Goal: Task Accomplishment & Management: Use online tool/utility

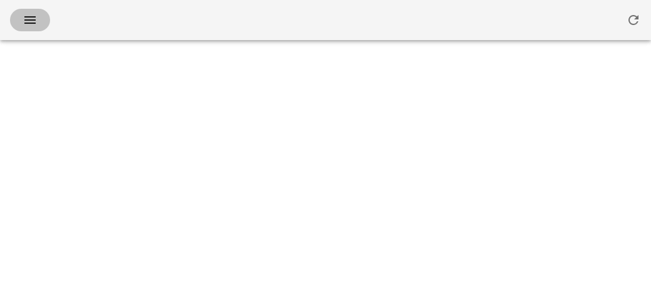
click at [27, 18] on icon "button" at bounding box center [30, 20] width 15 height 15
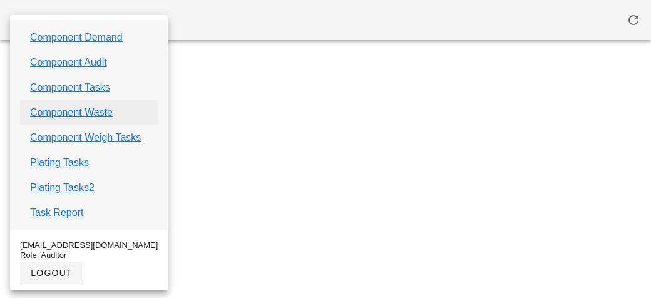
click at [58, 110] on link "Component Waste" at bounding box center [71, 112] width 83 height 15
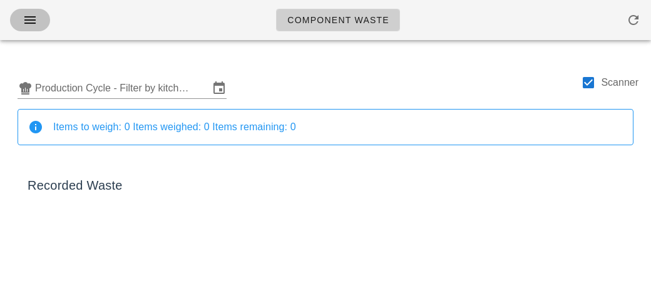
click at [33, 21] on icon "button" at bounding box center [30, 20] width 15 height 15
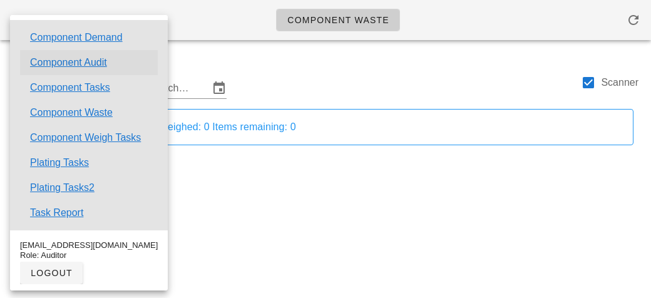
click at [56, 64] on link "Component Audit" at bounding box center [68, 62] width 77 height 15
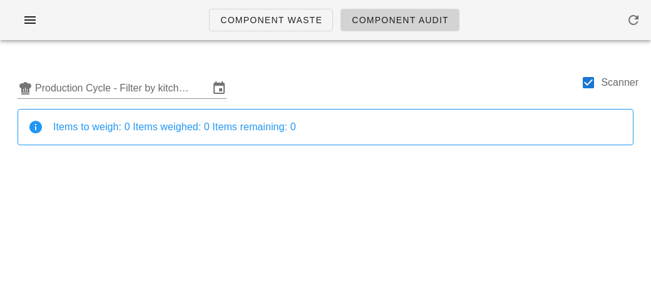
click at [375, 18] on span "Component Audit" at bounding box center [400, 20] width 98 height 10
click at [108, 89] on input "Production Cycle - Filter by kitchen production schedules" at bounding box center [122, 88] width 174 height 20
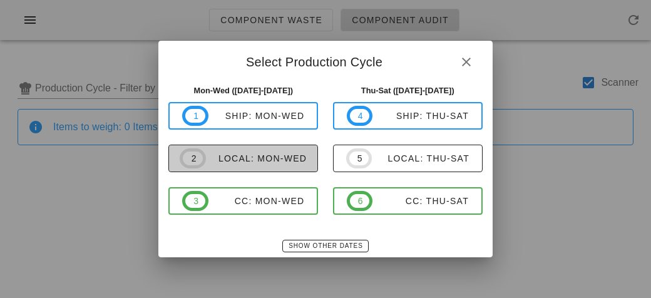
click at [234, 165] on span "2 local: Mon-Wed" at bounding box center [243, 158] width 127 height 20
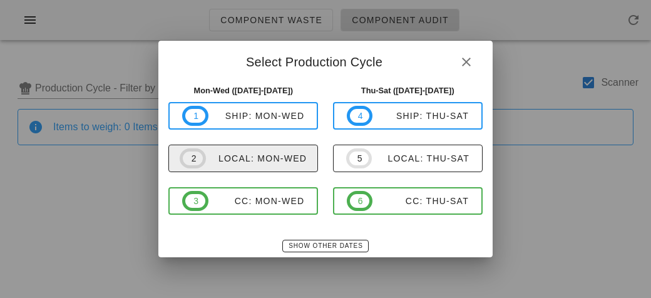
type input "local: Mon-Wed ([DATE]-[DATE])"
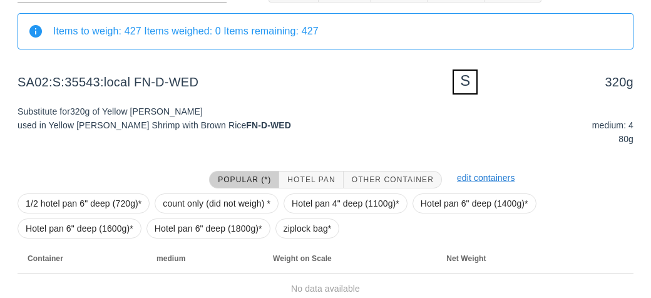
scroll to position [150, 0]
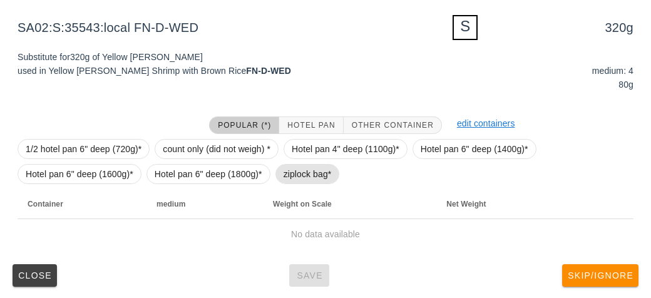
click at [299, 173] on span "ziplock bag*" at bounding box center [308, 174] width 48 height 19
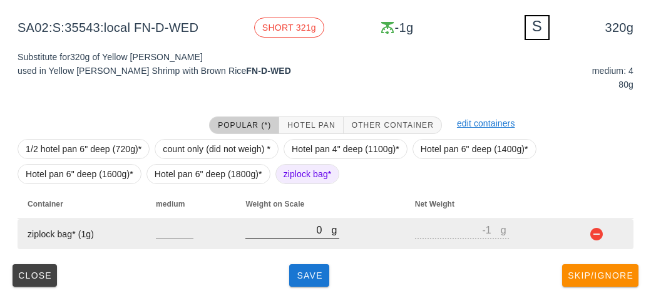
click at [294, 226] on input "0" at bounding box center [288, 230] width 86 height 16
type input "30"
type input "29"
type input "390"
type input "389"
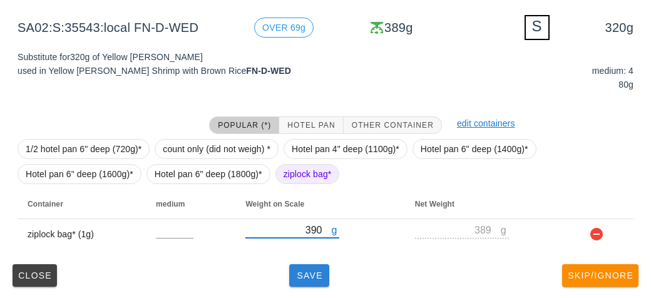
type input "390"
click at [309, 272] on span "Save" at bounding box center [309, 275] width 30 height 10
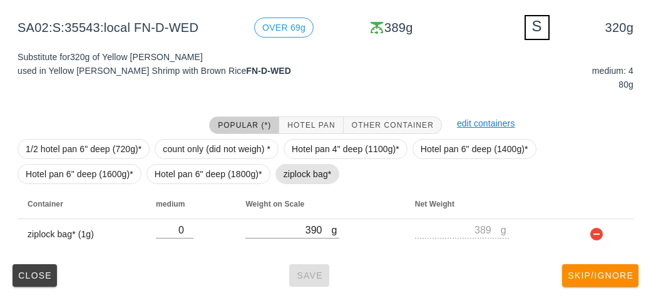
click at [306, 175] on span "ziplock bag*" at bounding box center [308, 174] width 48 height 19
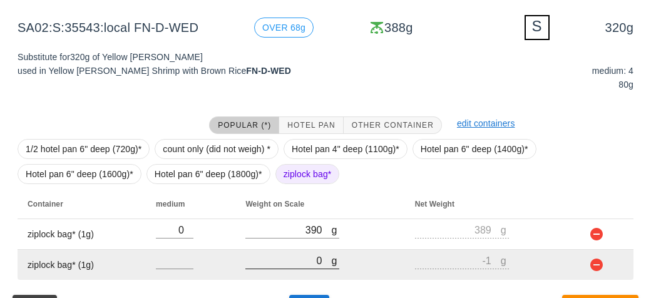
click at [300, 254] on input "0" at bounding box center [288, 260] width 86 height 16
type input "10"
type input "9"
type input "170"
type input "169"
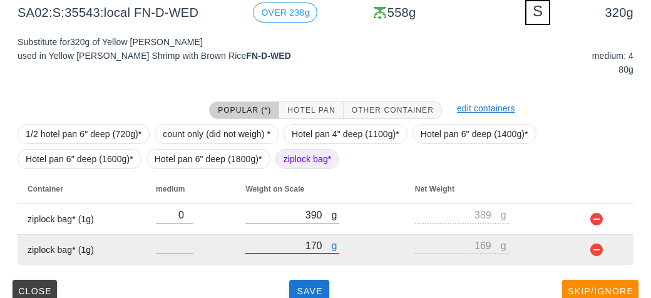
scroll to position [181, 0]
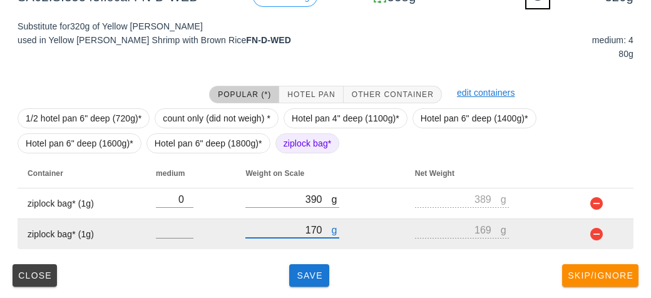
type input "170"
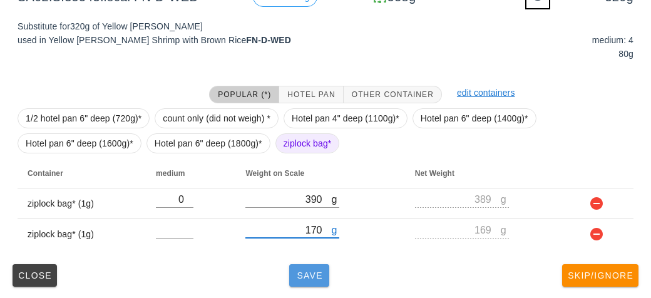
click at [299, 282] on button "Save" at bounding box center [309, 275] width 40 height 23
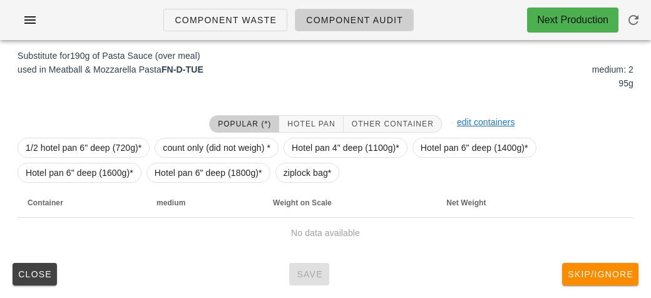
scroll to position [150, 0]
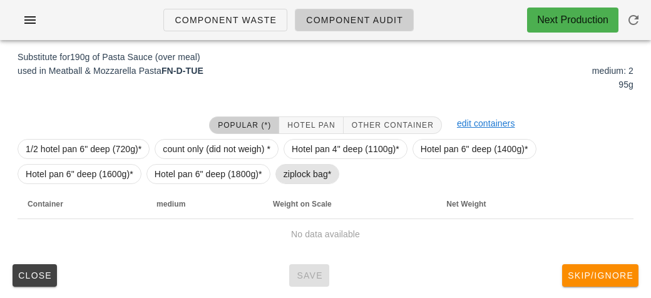
click at [319, 175] on span "ziplock bag*" at bounding box center [308, 174] width 48 height 19
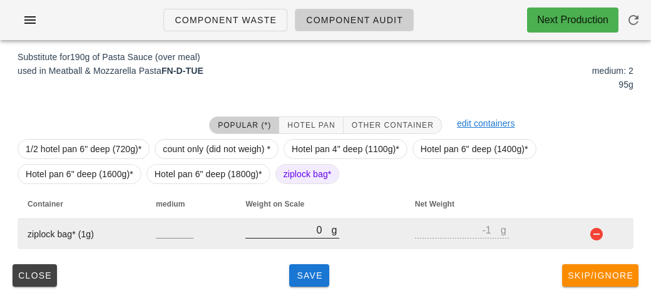
click at [287, 237] on input "0" at bounding box center [288, 230] width 86 height 16
type input "10"
type input "9"
type input "170"
type input "169"
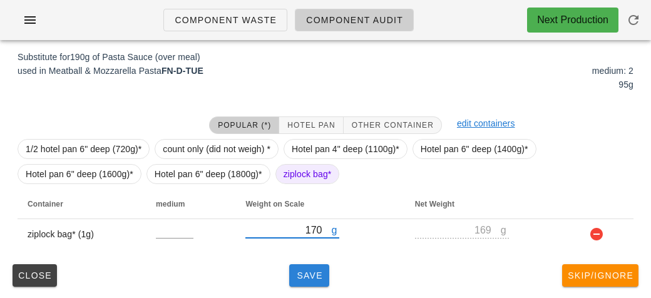
type input "170"
click at [312, 264] on button "Save" at bounding box center [309, 275] width 40 height 23
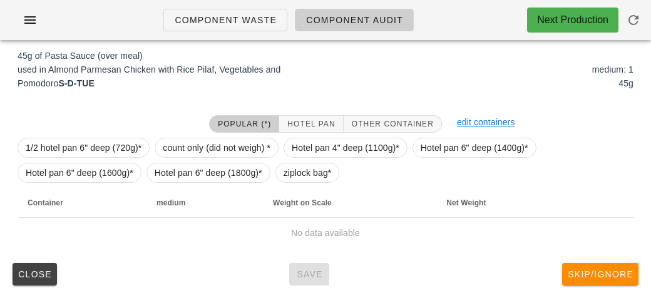
scroll to position [145, 0]
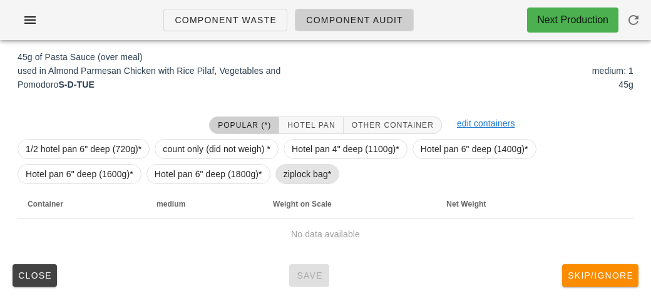
click at [287, 180] on span "ziplock bag*" at bounding box center [308, 174] width 48 height 19
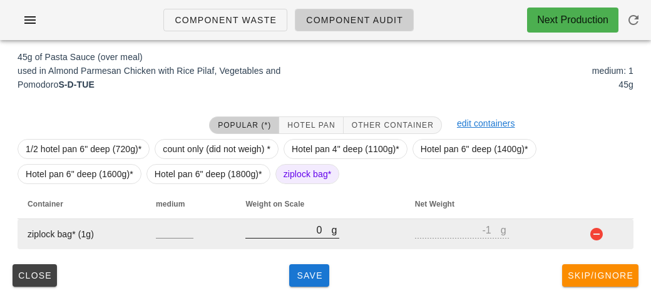
click at [290, 235] on input "0" at bounding box center [288, 230] width 86 height 16
type input "10"
type input "9"
type input "140"
type input "139"
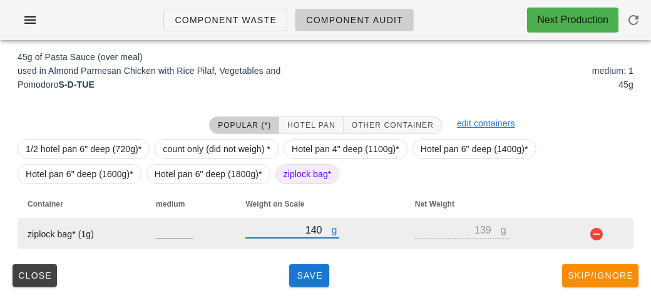
type input "140"
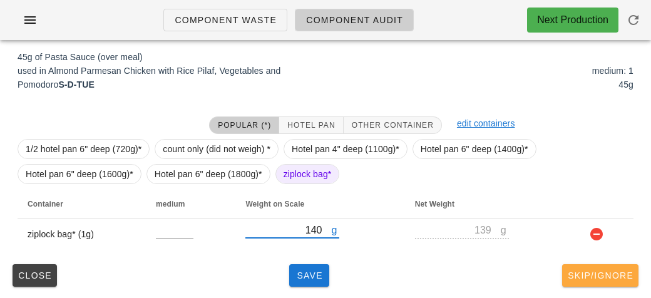
click at [571, 275] on span "Skip/Ignore" at bounding box center [600, 275] width 66 height 10
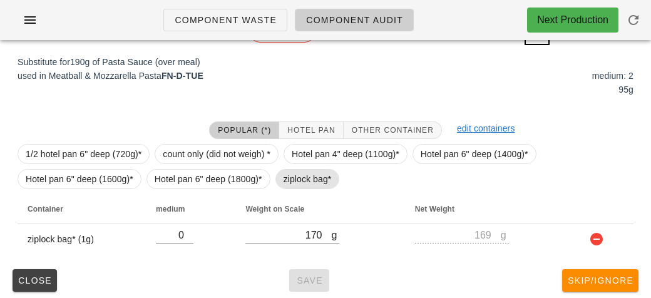
click at [297, 180] on span "ziplock bag*" at bounding box center [308, 179] width 48 height 19
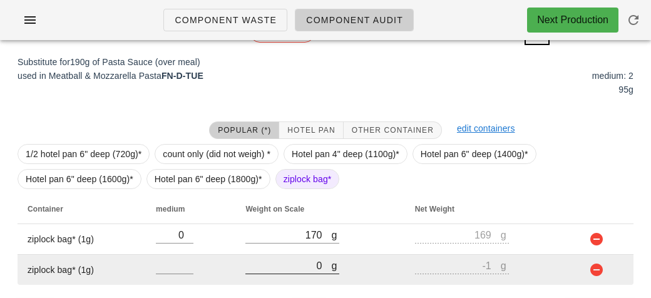
click at [281, 259] on input "0" at bounding box center [288, 265] width 86 height 16
type input "10"
type input "9"
type input "1650"
type input "1649"
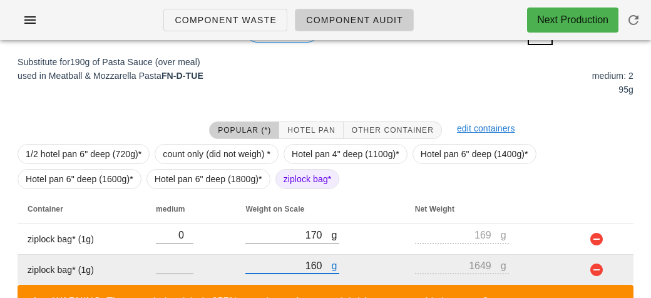
type input "10"
type input "9"
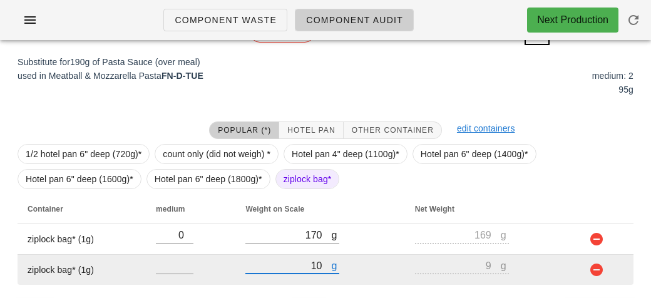
type input "150"
type input "149"
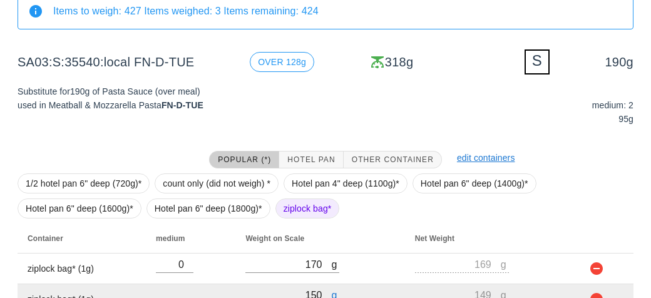
scroll to position [181, 0]
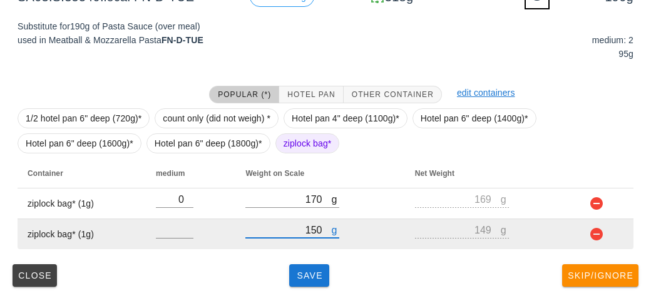
type input "150"
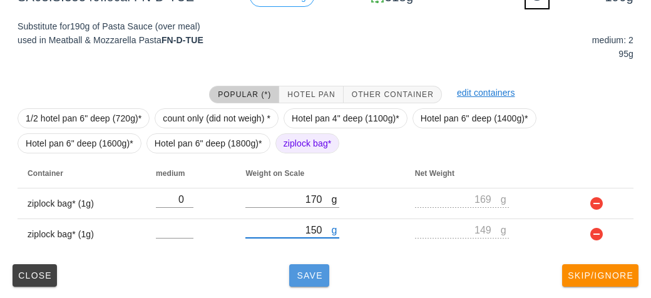
click at [302, 273] on span "Save" at bounding box center [309, 275] width 30 height 10
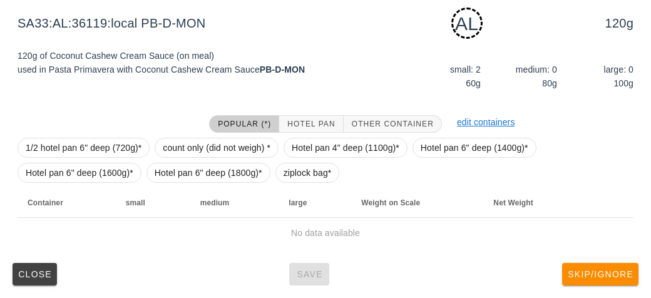
scroll to position [156, 0]
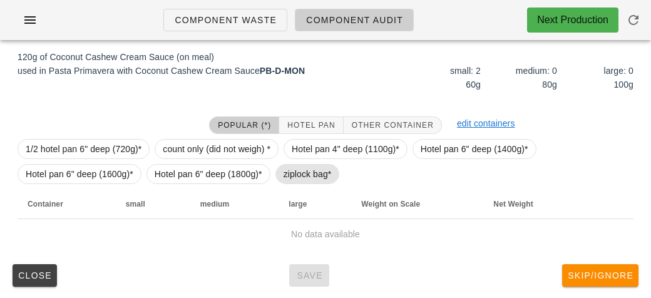
click at [304, 172] on span "ziplock bag*" at bounding box center [308, 174] width 48 height 19
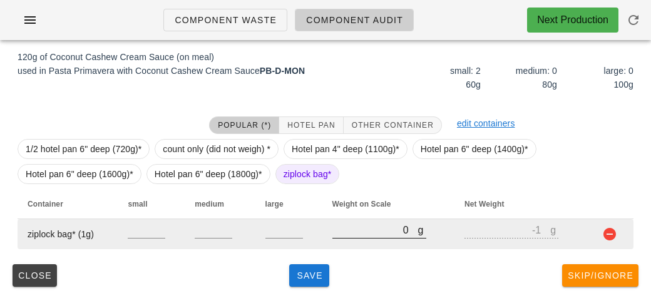
click at [352, 231] on input "0" at bounding box center [375, 230] width 86 height 16
type input "20"
type input "19"
type input "250"
type input "249"
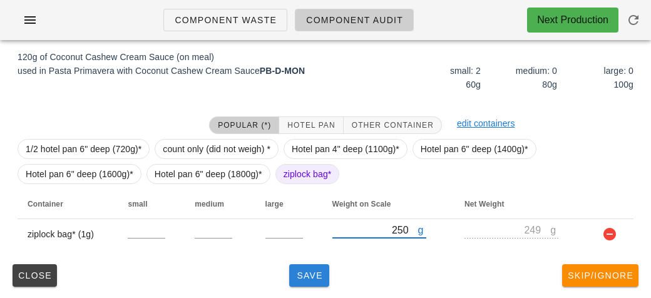
type input "250"
click at [318, 279] on span "Save" at bounding box center [309, 275] width 30 height 10
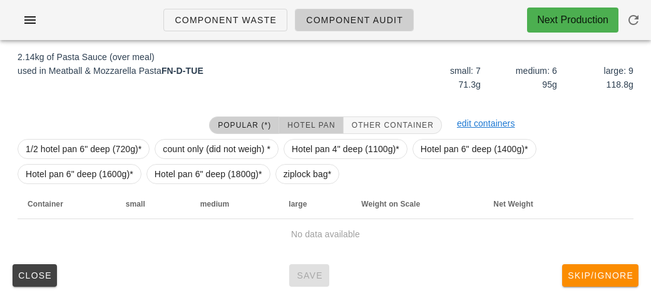
click at [311, 125] on span "Hotel Pan" at bounding box center [311, 125] width 48 height 9
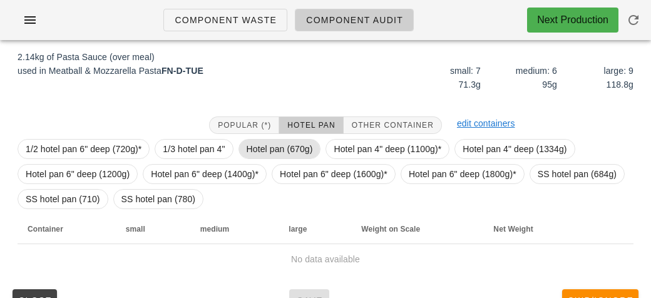
click at [269, 139] on span "Hotel pan (670g)" at bounding box center [280, 149] width 83 height 20
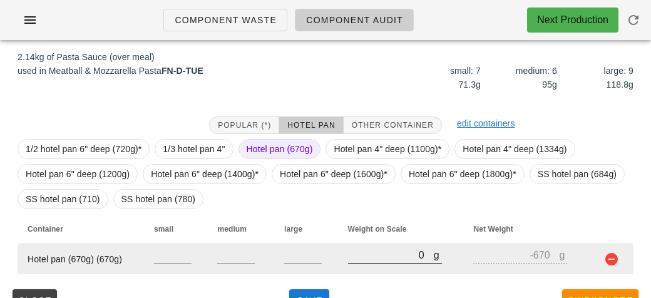
click at [352, 248] on input "0" at bounding box center [391, 255] width 86 height 16
type input "30"
type input "-640"
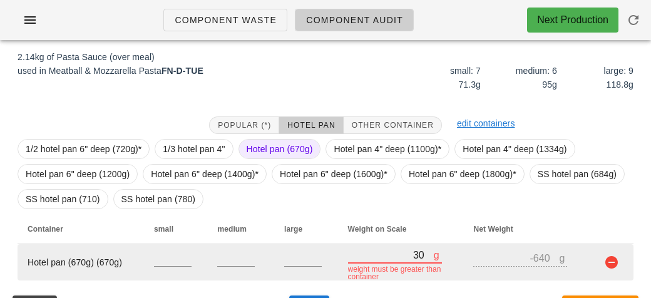
type input "380"
type input "-290"
type input "3840"
type input "3170"
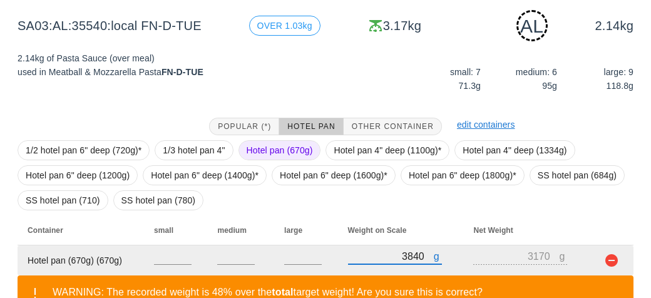
scroll to position [239, 0]
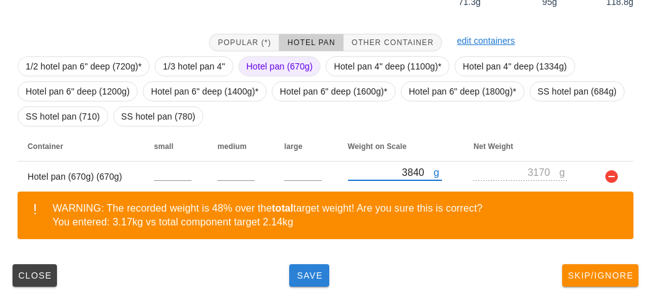
type input "3840"
click at [307, 268] on button "Save" at bounding box center [309, 275] width 40 height 23
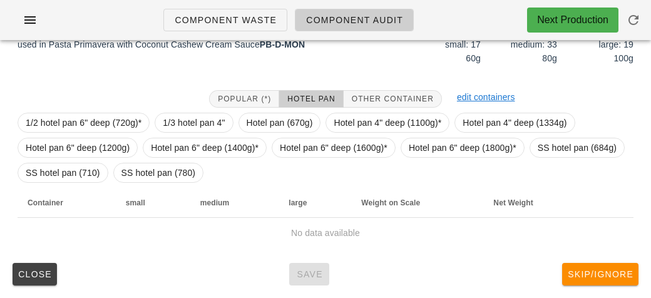
scroll to position [170, 0]
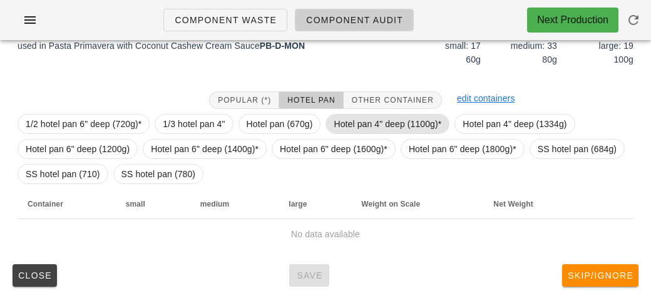
click at [355, 123] on span "Hotel pan 4" deep (1100g)*" at bounding box center [388, 124] width 108 height 19
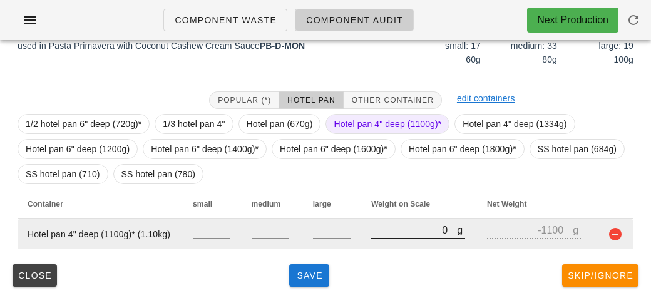
click at [386, 233] on input "0" at bounding box center [414, 230] width 86 height 16
click at [615, 232] on button "button" at bounding box center [615, 234] width 15 height 15
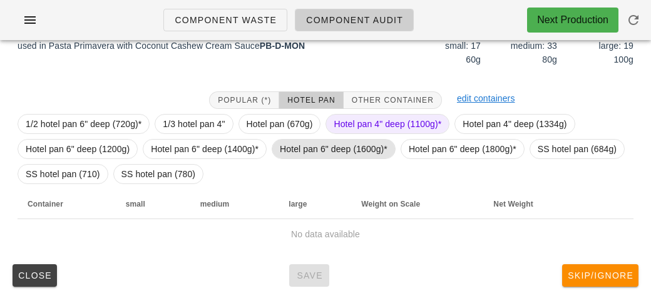
click at [344, 150] on span "Hotel pan 6" deep (1600g)*" at bounding box center [334, 149] width 108 height 19
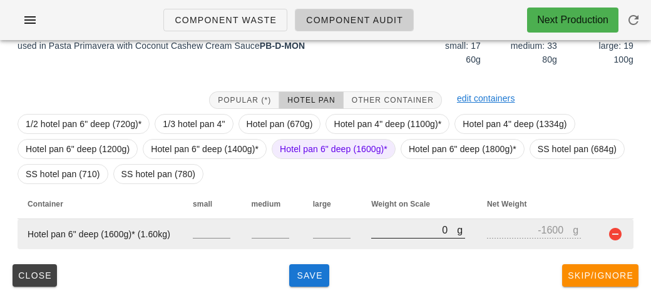
click at [393, 224] on input "0" at bounding box center [414, 230] width 86 height 16
type input "80"
type input "-1520"
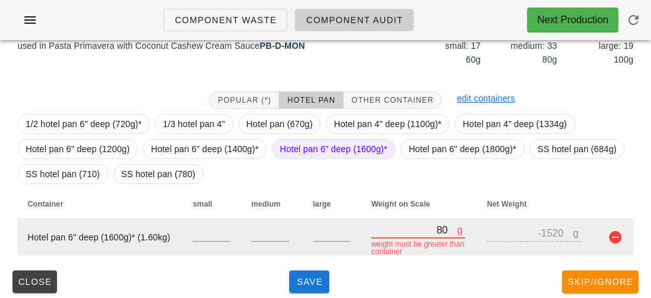
type input "860"
type input "-740"
type input "8640"
type input "7040"
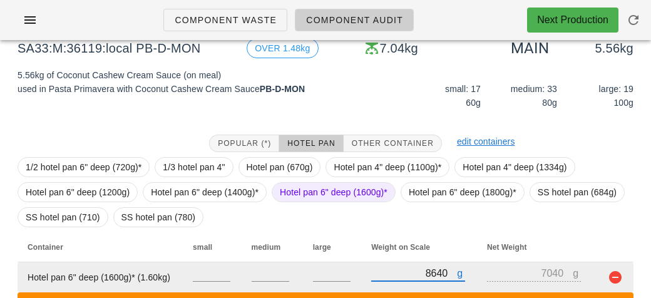
scroll to position [228, 0]
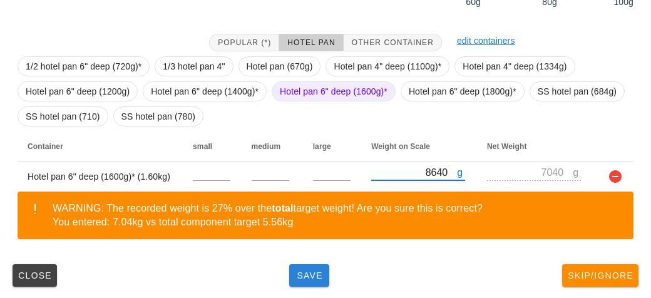
type input "8640"
click at [303, 271] on span "Save" at bounding box center [309, 275] width 30 height 10
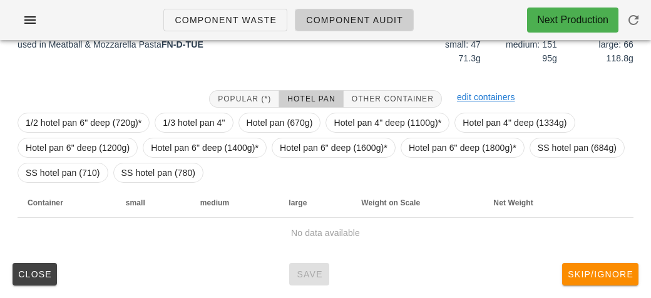
scroll to position [170, 0]
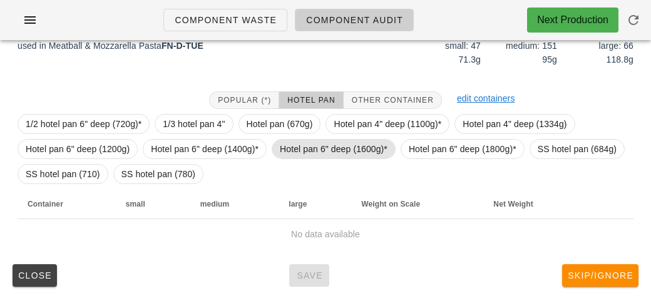
click at [335, 144] on span "Hotel pan 6" deep (1600g)*" at bounding box center [334, 149] width 108 height 19
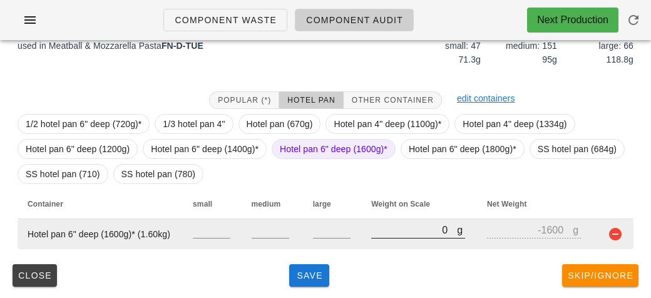
click at [388, 229] on input "0" at bounding box center [414, 230] width 86 height 16
type input "10"
type input "-1590"
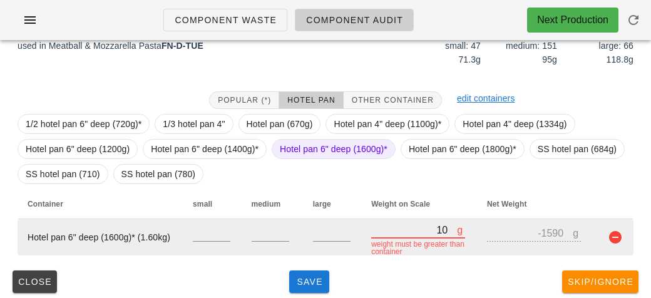
type input "100"
type input "-1500"
type input "1050"
type input "-550"
type input "10500"
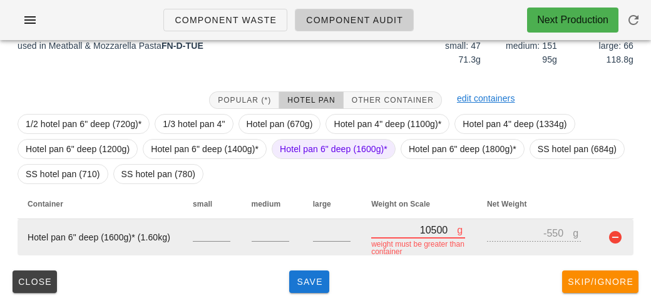
type input "8900"
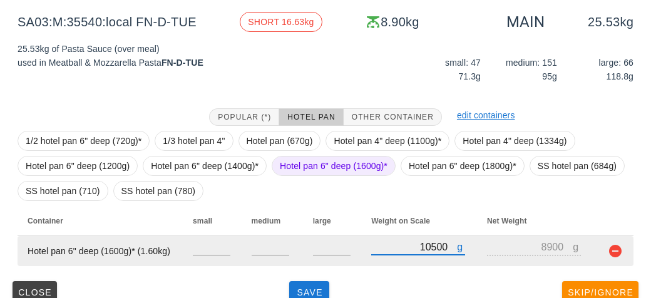
scroll to position [161, 0]
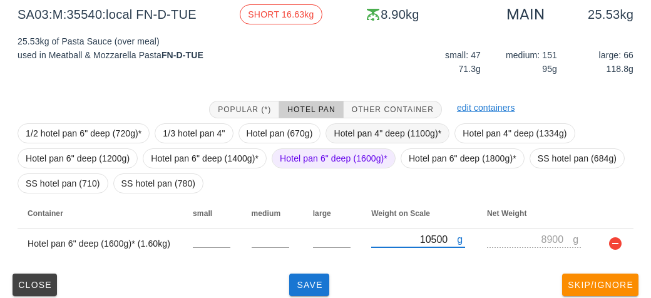
type input "10500"
click at [353, 129] on span "Hotel pan 4" deep (1100g)*" at bounding box center [388, 133] width 108 height 19
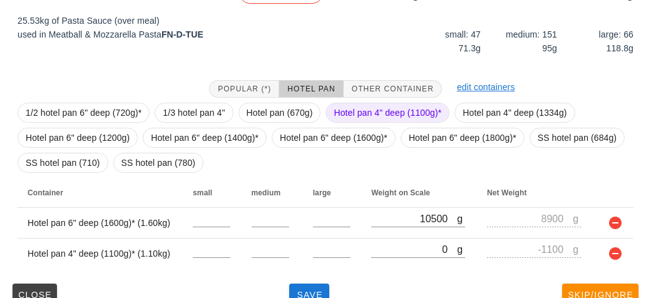
scroll to position [201, 0]
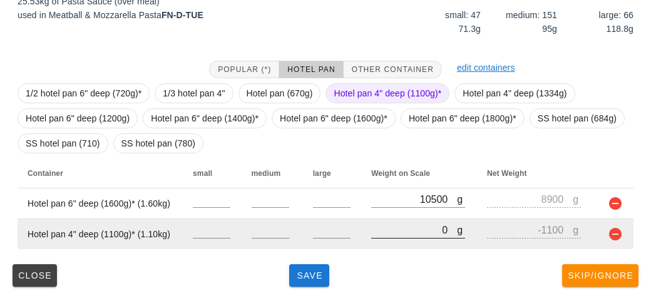
click at [373, 224] on input "0" at bounding box center [414, 230] width 86 height 16
type input "90"
type input "-1010"
type input "990"
type input "-110"
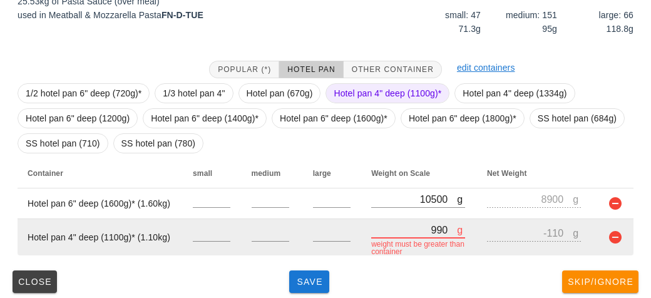
type input "9930"
type input "8830"
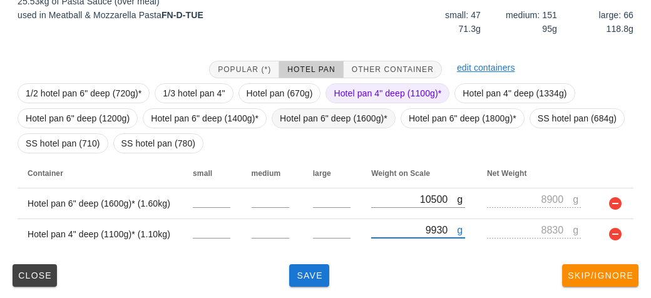
type input "9930"
click at [316, 112] on span "Hotel pan 6" deep (1600g)*" at bounding box center [334, 118] width 108 height 19
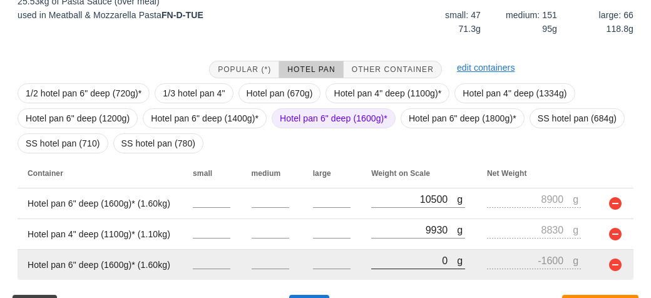
click at [390, 255] on input "0" at bounding box center [414, 260] width 86 height 16
type input "10"
type input "-1590"
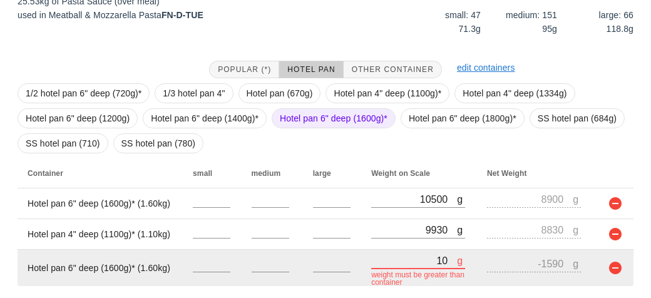
type input "100"
type input "-1500"
type input "1040"
type input "-560"
type input "10490"
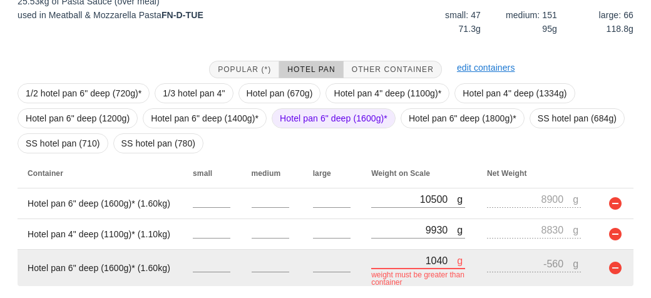
type input "8890"
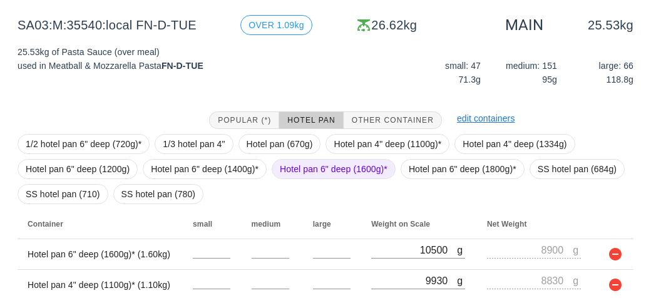
scroll to position [232, 0]
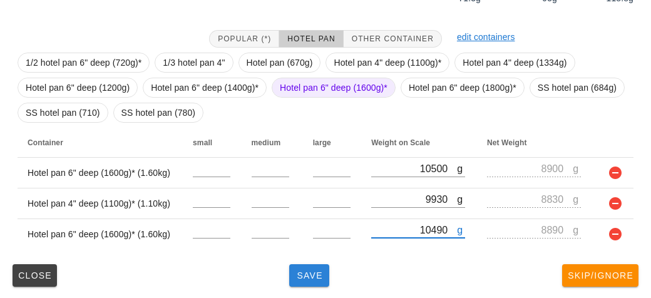
type input "10490"
click at [320, 280] on button "Save" at bounding box center [309, 275] width 40 height 23
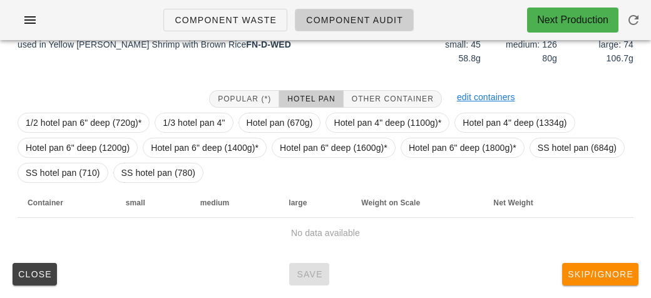
scroll to position [170, 0]
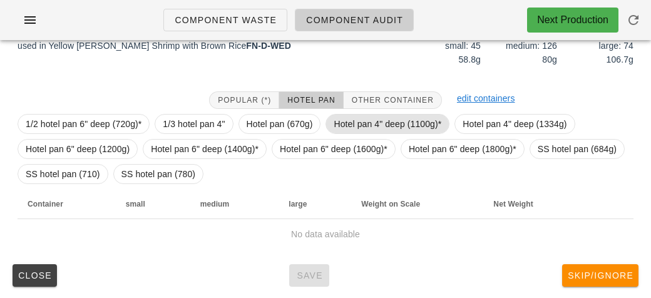
click at [401, 121] on span "Hotel pan 4" deep (1100g)*" at bounding box center [388, 124] width 108 height 19
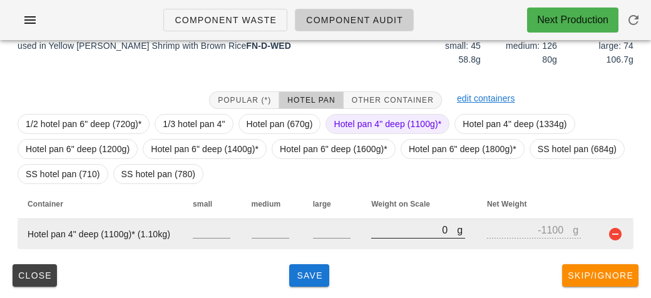
click at [414, 227] on input "0" at bounding box center [414, 230] width 86 height 16
type input "120"
type input "-980"
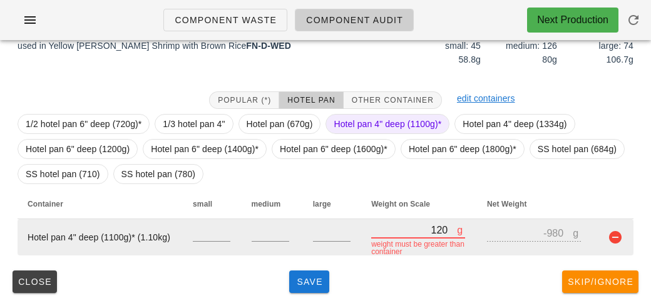
type input "1220"
type input "120"
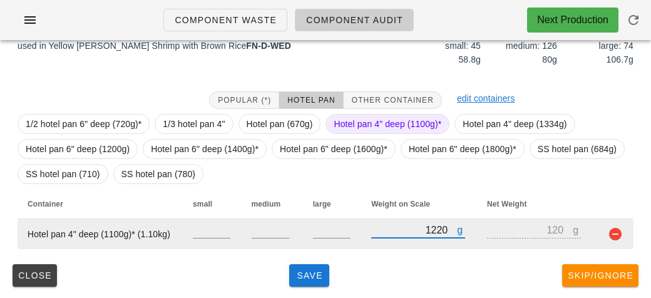
type input "12220"
type input "11120"
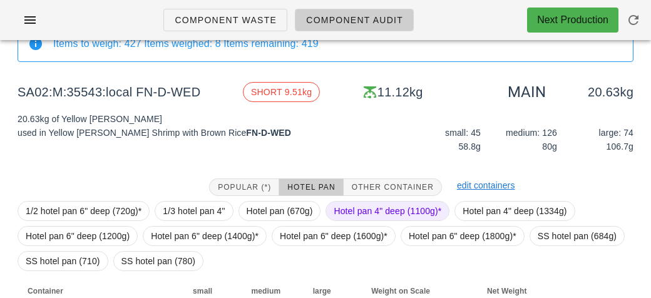
scroll to position [83, 0]
type input "12220"
click at [319, 233] on span "Hotel pan 6" deep (1600g)*" at bounding box center [334, 236] width 108 height 19
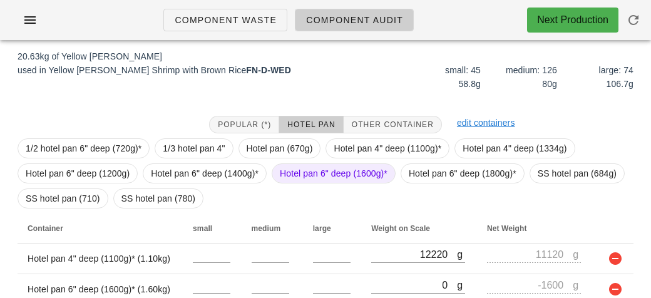
scroll to position [201, 0]
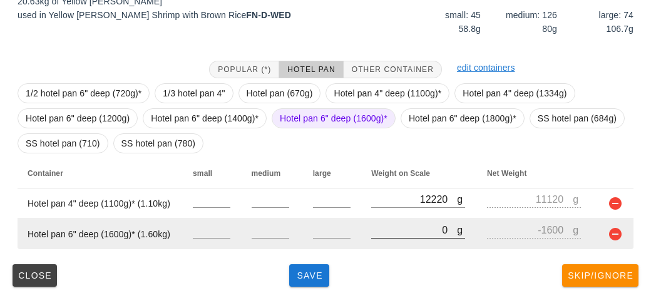
click at [400, 230] on input "0" at bounding box center [414, 230] width 86 height 16
type input "120"
type input "-1480"
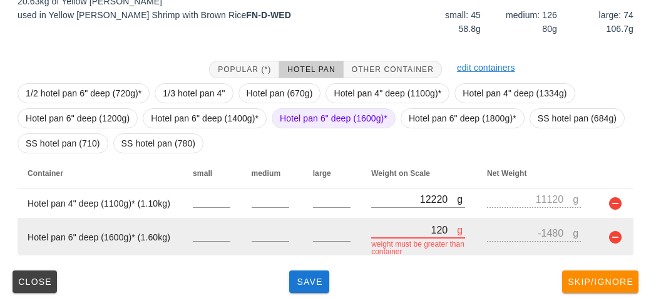
type input "1200"
type input "-400"
type input "12020"
type input "10420"
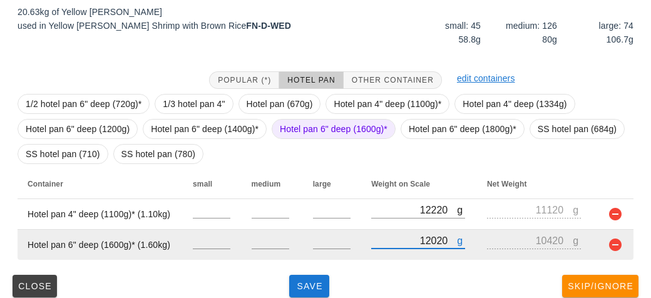
scroll to position [192, 0]
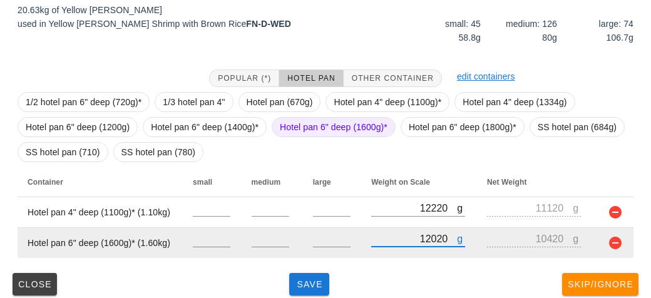
type input "12020"
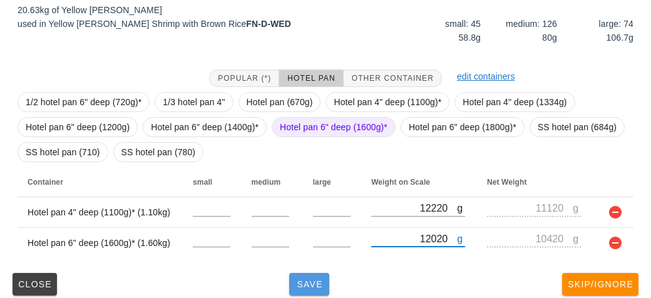
click at [301, 292] on button "Save" at bounding box center [309, 284] width 40 height 23
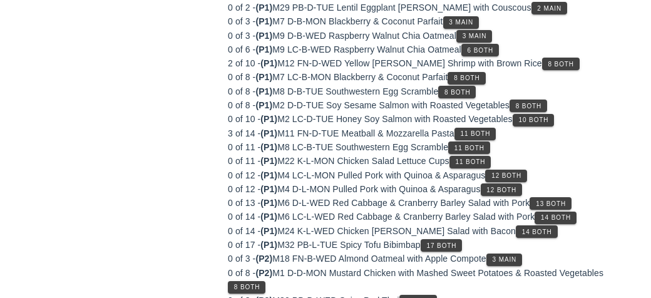
scroll to position [182, 0]
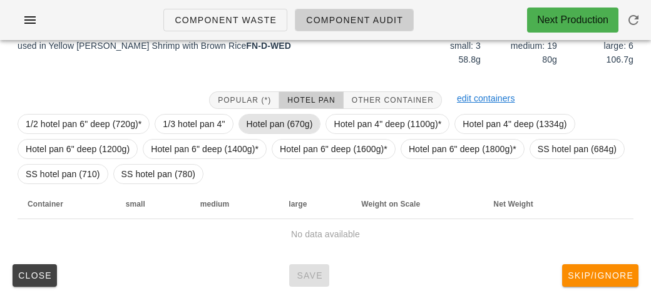
click at [265, 123] on span "Hotel pan (670g)" at bounding box center [280, 124] width 66 height 19
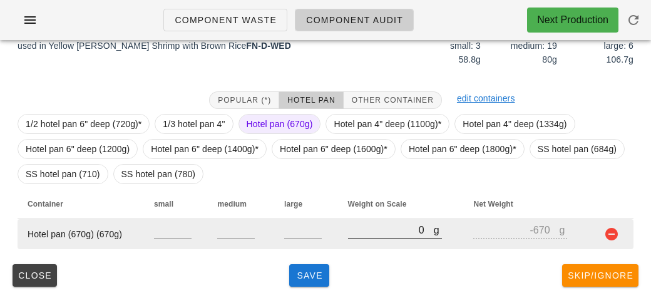
click at [371, 235] on input "0" at bounding box center [391, 230] width 86 height 16
type input "30"
type input "-640"
type input "330"
type input "-340"
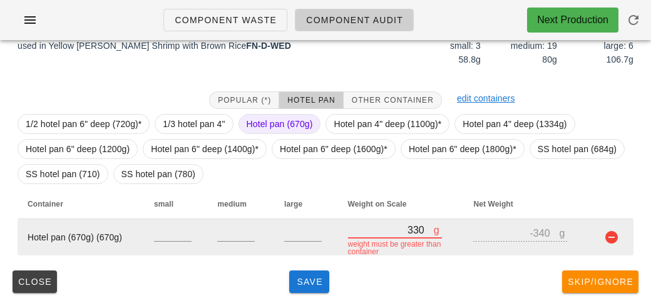
type input "3380"
type input "2710"
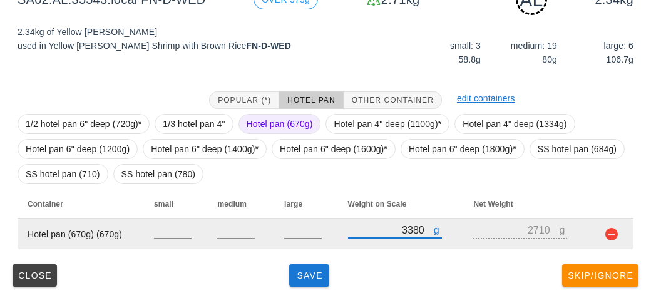
type input "3380"
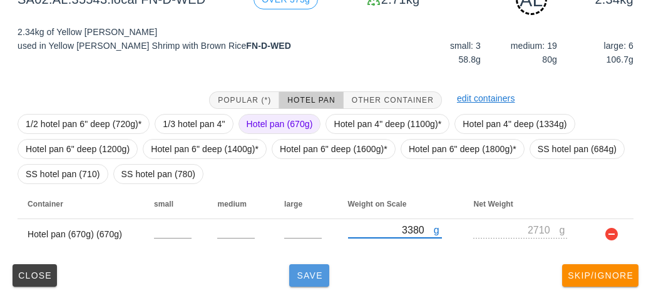
click at [294, 281] on button "Save" at bounding box center [309, 275] width 40 height 23
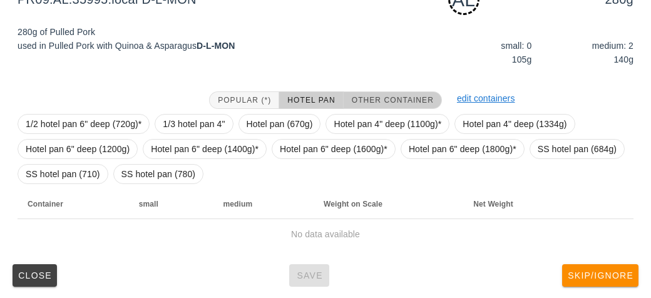
click at [381, 101] on span "Other Container" at bounding box center [392, 100] width 83 height 9
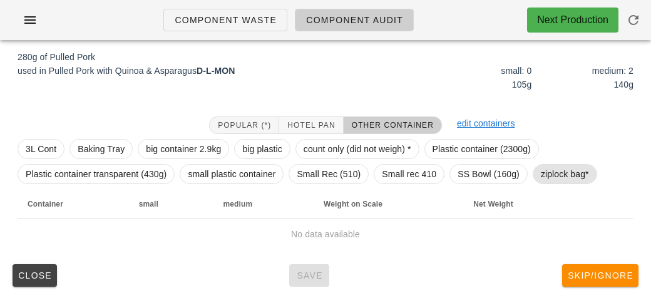
click at [552, 177] on span "ziplock bag*" at bounding box center [565, 174] width 48 height 19
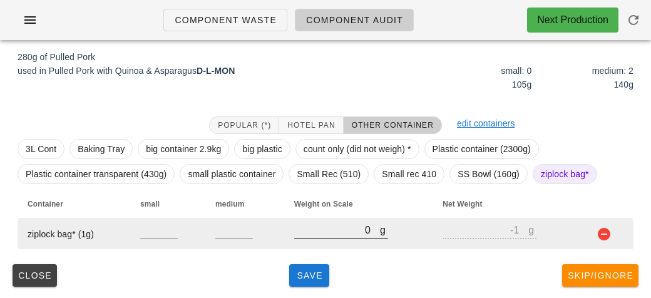
click at [323, 225] on input "0" at bounding box center [337, 230] width 86 height 16
type input "30"
type input "29"
type input "320"
type input "319"
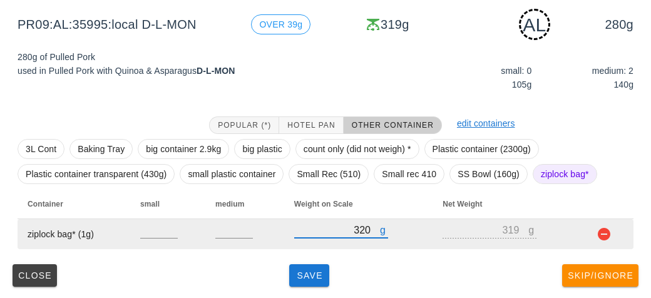
type input "320"
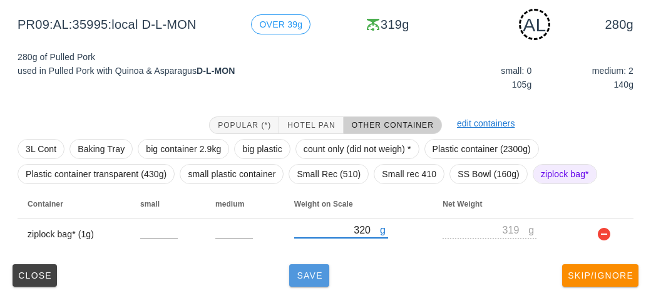
click at [305, 264] on button "Save" at bounding box center [309, 275] width 40 height 23
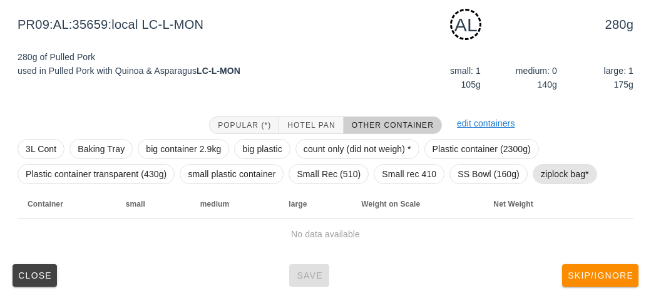
click at [566, 172] on span "ziplock bag*" at bounding box center [565, 174] width 48 height 19
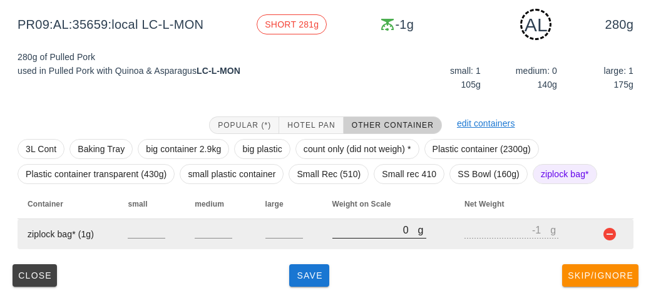
click at [349, 229] on input "0" at bounding box center [375, 230] width 86 height 16
type input "30"
type input "29"
type input "330"
type input "329"
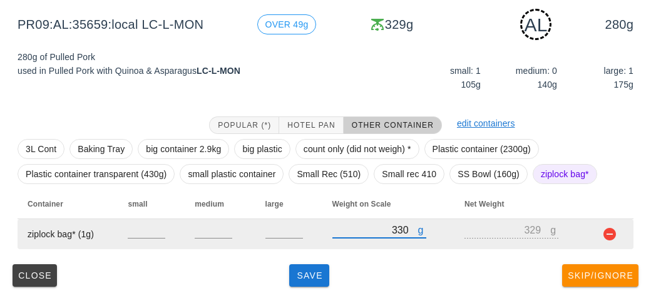
type input "330"
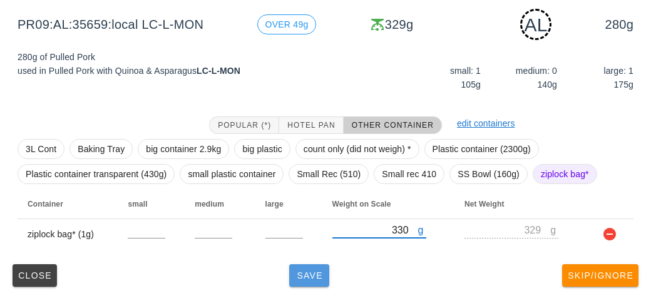
click at [316, 277] on span "Save" at bounding box center [309, 275] width 30 height 10
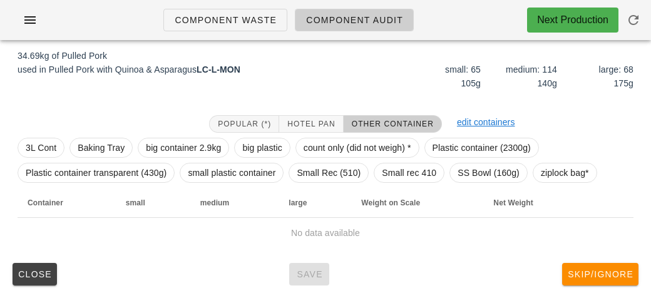
scroll to position [145, 0]
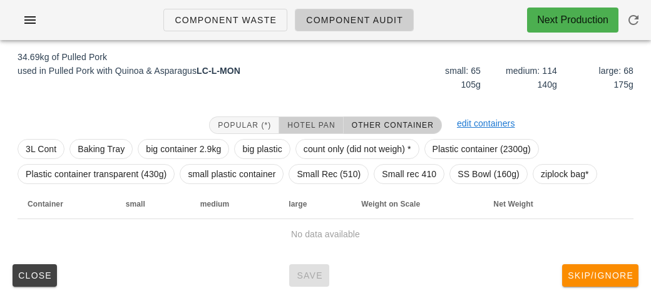
click at [304, 119] on button "Hotel Pan" at bounding box center [311, 125] width 64 height 18
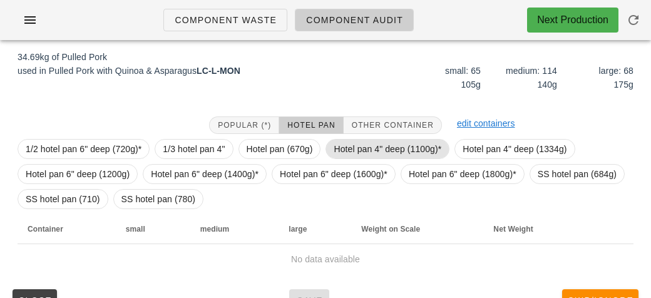
click at [344, 146] on span "Hotel pan 4" deep (1100g)*" at bounding box center [388, 149] width 108 height 19
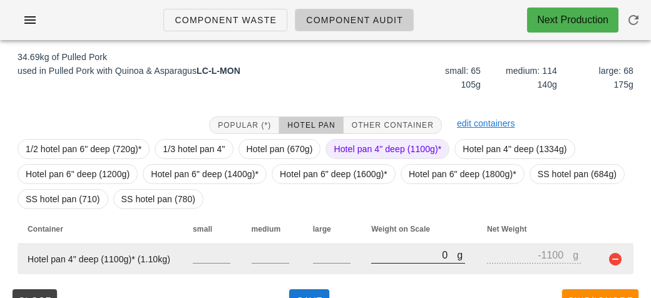
click at [382, 259] on input "0" at bounding box center [414, 255] width 86 height 16
type input "10"
type input "-1090"
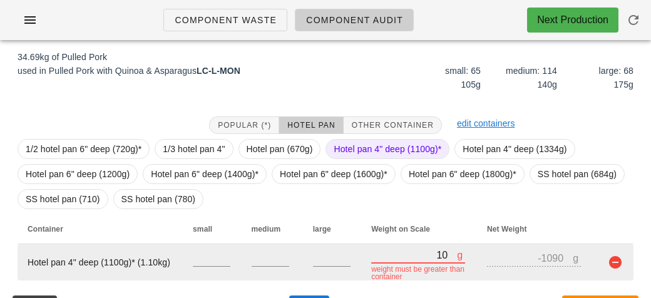
type input "100"
type input "-1000"
type input "1060"
type input "-40"
type input "10670"
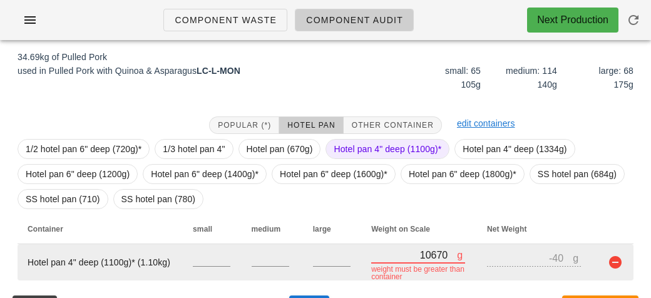
type input "9570"
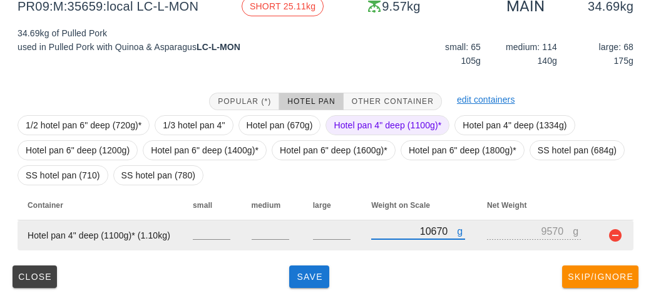
scroll to position [170, 0]
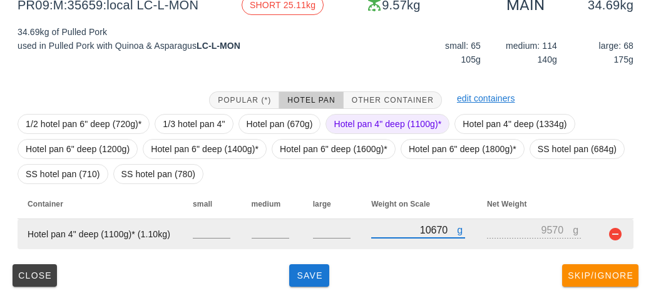
type input "10670"
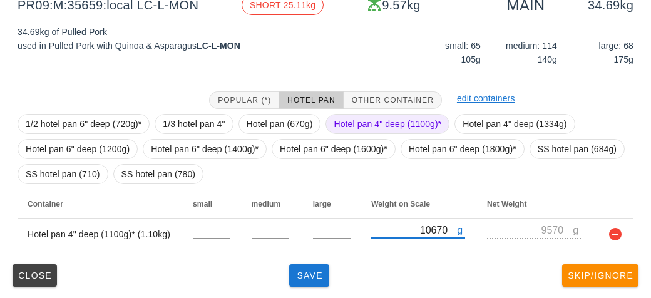
click at [352, 115] on span "Hotel pan 4" deep (1100g)*" at bounding box center [388, 124] width 108 height 19
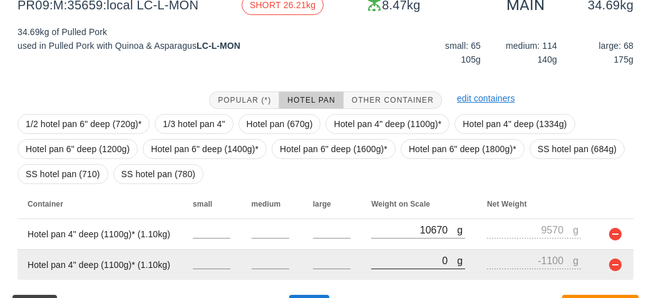
click at [398, 264] on input "0" at bounding box center [414, 260] width 86 height 16
type input "10"
type input "-1090"
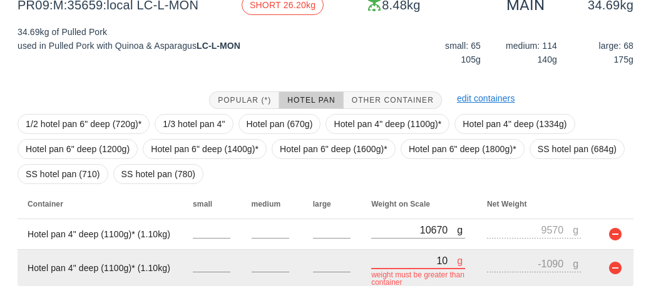
type input "100"
type input "-1000"
type input "1050"
type input "-50"
type input "10520"
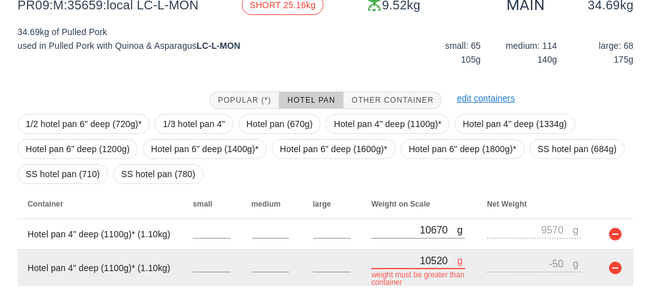
type input "9420"
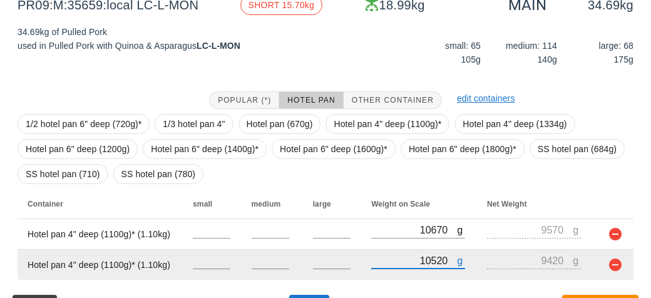
type input "10520"
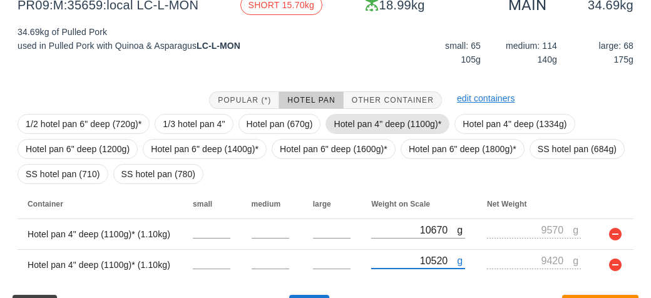
click at [361, 121] on span "Hotel pan 4" deep (1100g)*" at bounding box center [388, 124] width 108 height 19
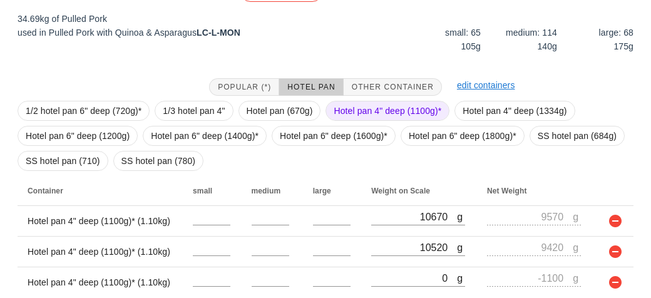
scroll to position [232, 0]
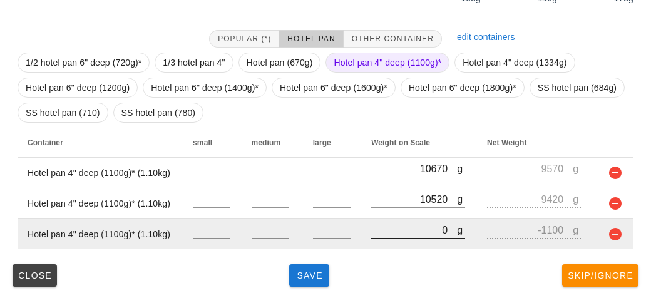
click at [392, 230] on input "0" at bounding box center [414, 230] width 86 height 16
type input "10"
type input "-1090"
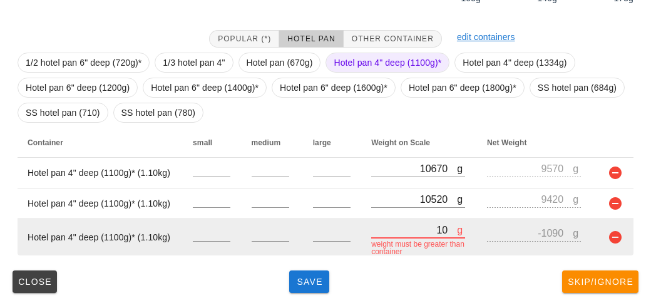
type input "100"
type input "-1000"
type input "1050"
type input "-50"
type input "10510"
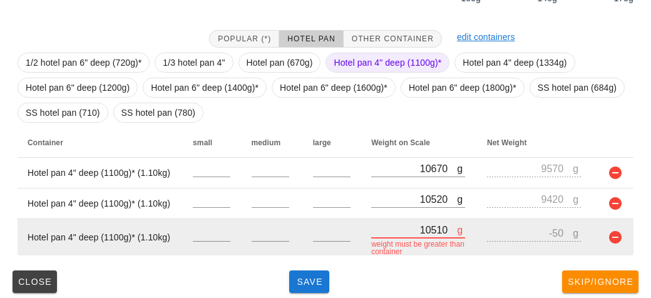
type input "9410"
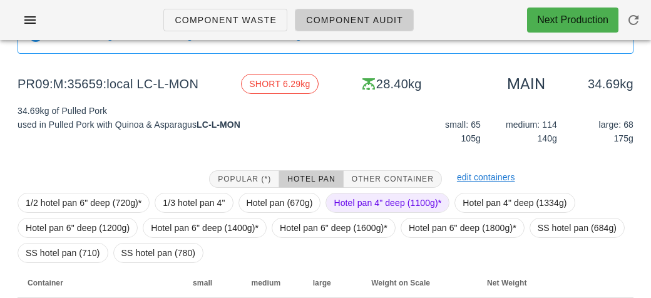
scroll to position [91, 0]
type input "10510"
click at [371, 201] on span "Hotel pan 4" deep (1100g)*" at bounding box center [388, 203] width 108 height 19
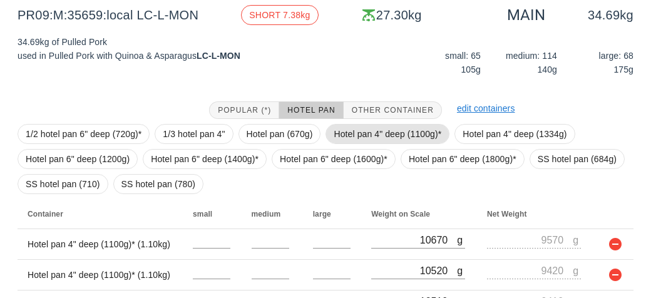
scroll to position [262, 0]
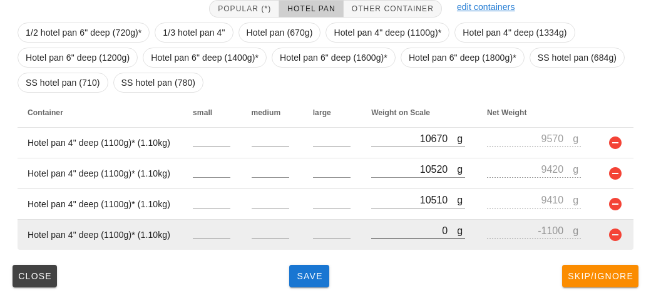
click at [390, 234] on input "0" at bounding box center [414, 230] width 86 height 16
type input "10"
type input "-1090"
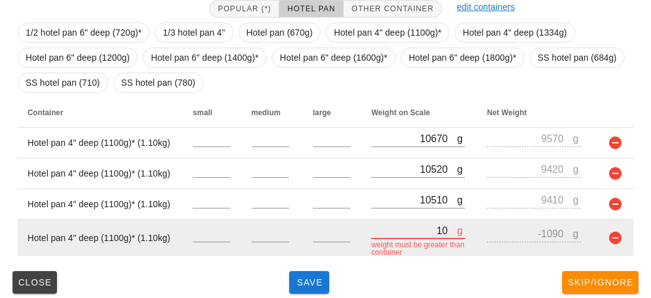
type input "110"
type input "-990"
type input "1100"
type input "0"
type input "11010"
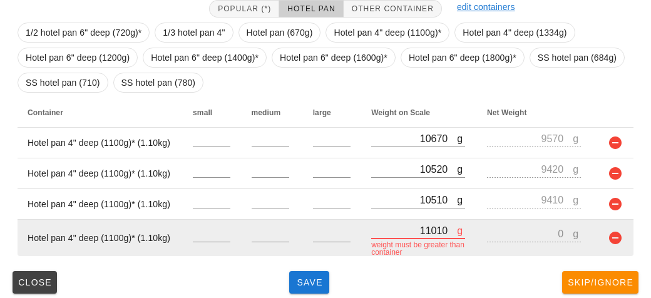
type input "9910"
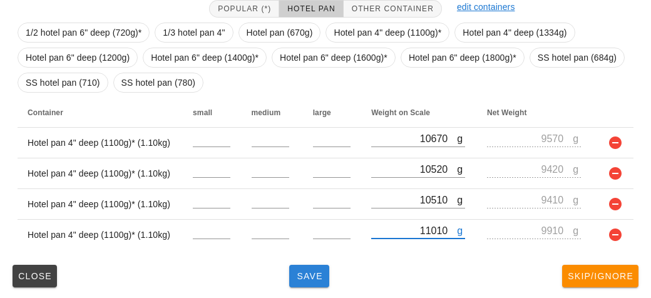
type input "11010"
click at [306, 280] on button "Save" at bounding box center [309, 276] width 40 height 23
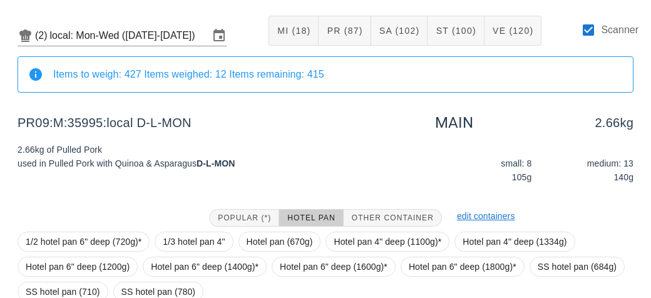
scroll to position [170, 0]
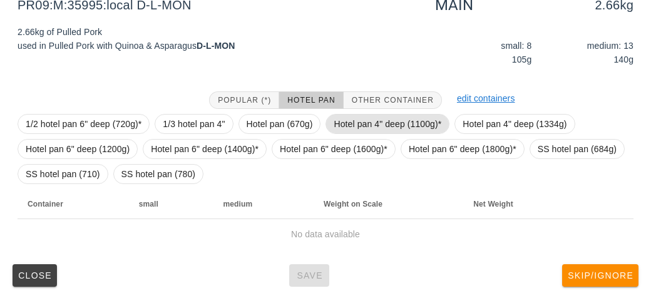
click at [342, 118] on span "Hotel pan 4" deep (1100g)*" at bounding box center [388, 124] width 108 height 19
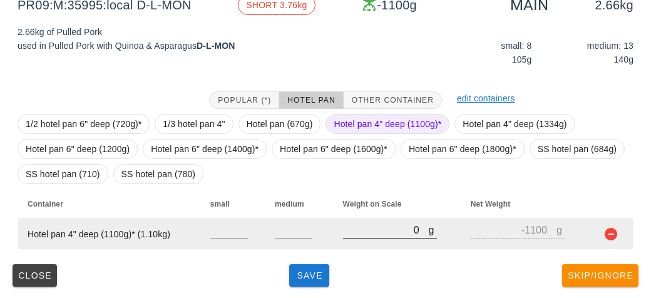
click at [353, 232] on input "0" at bounding box center [386, 230] width 86 height 16
type input "30"
type input "-1070"
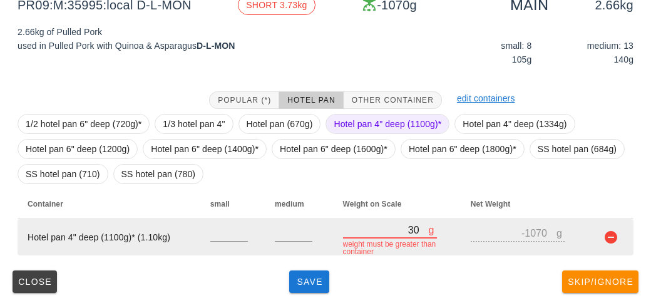
type input "370"
type input "-730"
type input "3760"
type input "2660"
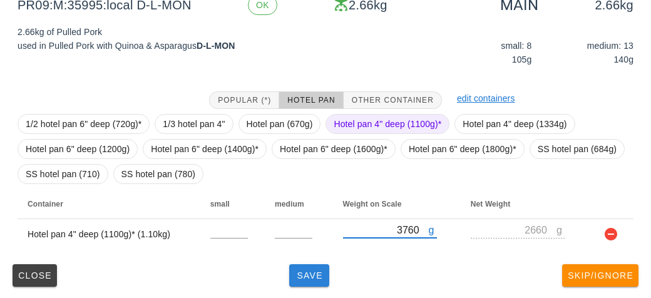
type input "3760"
click at [305, 284] on button "Save" at bounding box center [309, 275] width 40 height 23
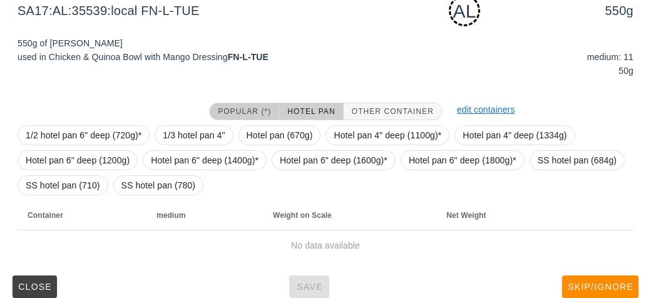
click at [242, 117] on button "Popular (*)" at bounding box center [244, 112] width 70 height 18
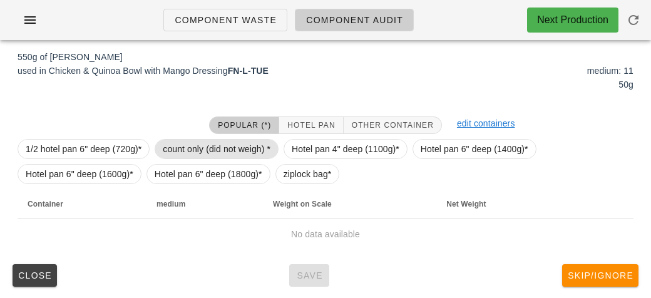
click at [180, 145] on span "count only (did not weigh) *" at bounding box center [217, 149] width 108 height 19
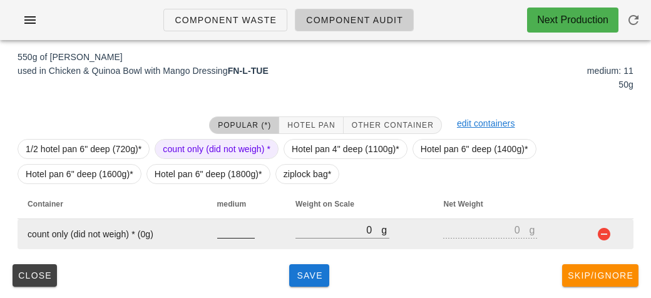
click at [233, 233] on input "number" at bounding box center [236, 230] width 38 height 16
type input "11"
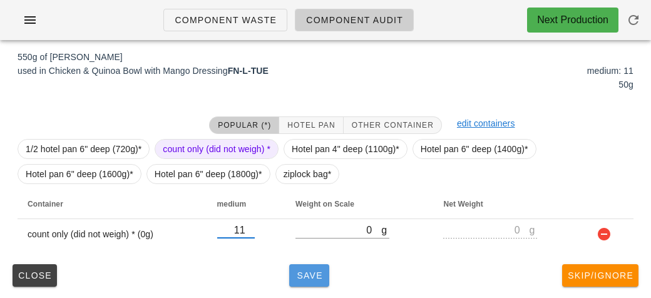
click at [307, 281] on button "Save" at bounding box center [309, 275] width 40 height 23
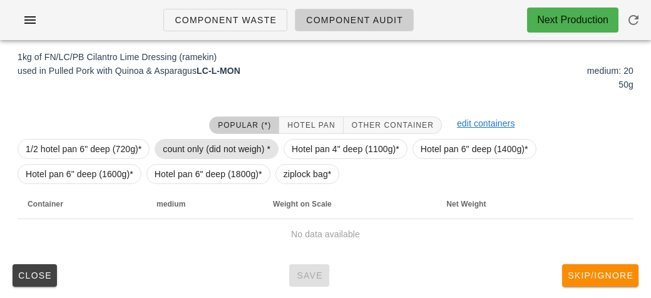
click at [196, 139] on span "count only (did not weigh) *" at bounding box center [217, 149] width 124 height 20
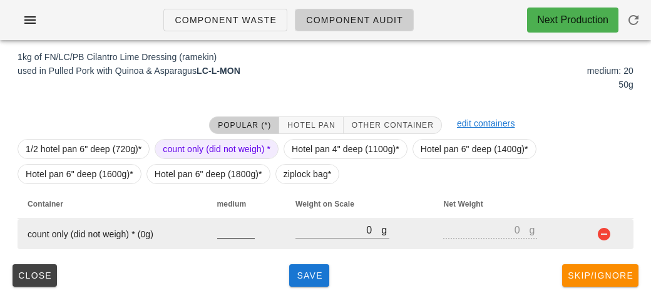
click at [225, 229] on input "number" at bounding box center [236, 230] width 38 height 16
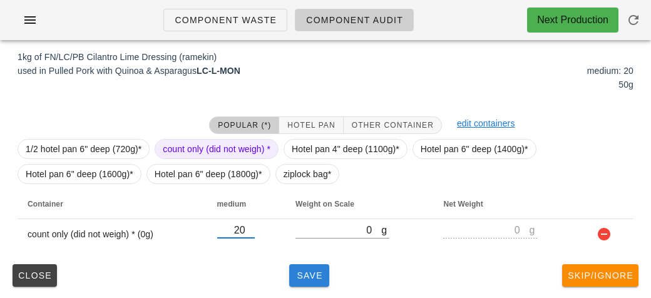
type input "20"
click at [309, 277] on span "Save" at bounding box center [309, 275] width 30 height 10
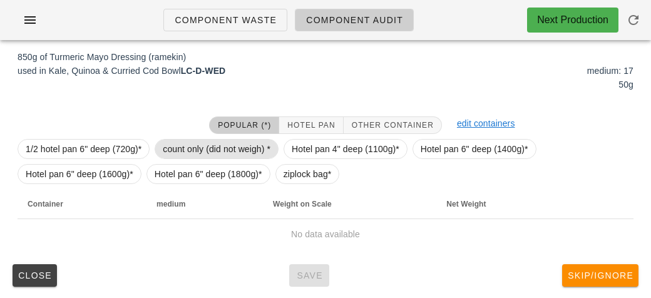
click at [200, 140] on span "count only (did not weigh) *" at bounding box center [217, 149] width 108 height 19
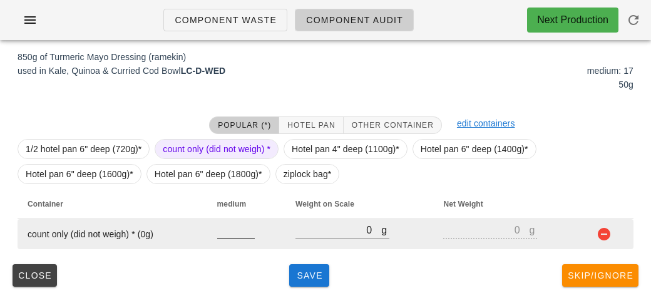
click at [223, 227] on input "number" at bounding box center [236, 230] width 38 height 16
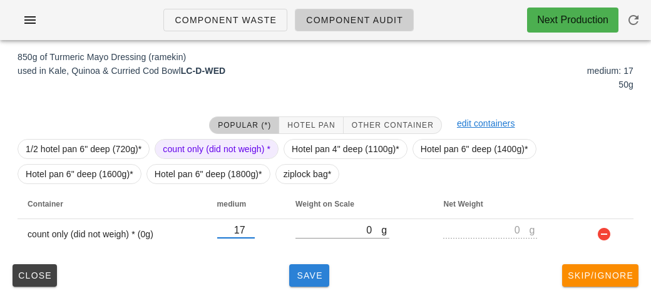
type input "17"
click at [299, 282] on button "Save" at bounding box center [309, 275] width 40 height 23
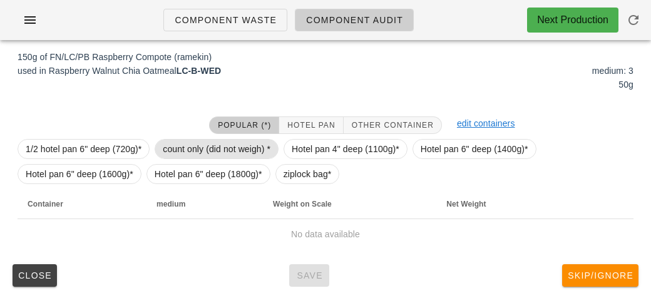
click at [204, 145] on span "count only (did not weigh) *" at bounding box center [217, 149] width 108 height 19
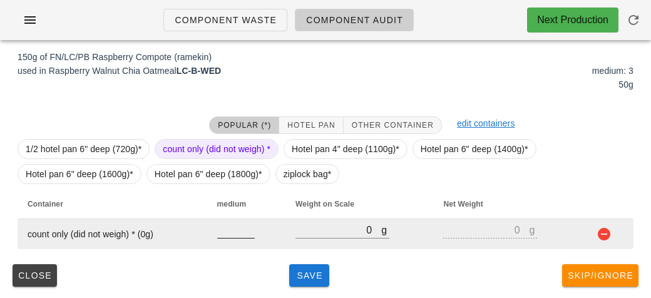
click at [232, 235] on input "number" at bounding box center [236, 230] width 38 height 16
type input "3"
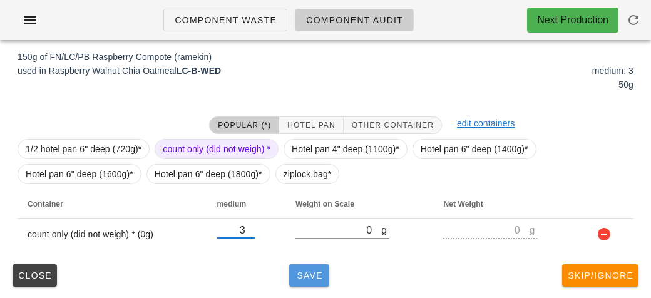
click at [300, 270] on span "Save" at bounding box center [309, 275] width 30 height 10
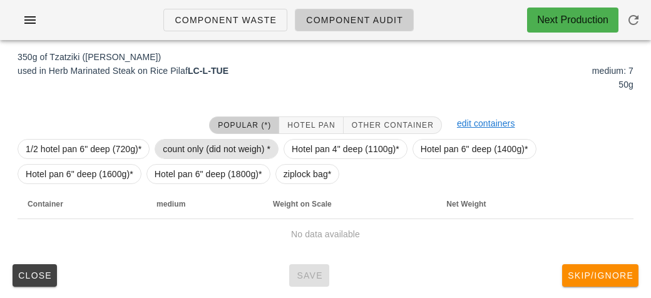
click at [170, 151] on span "count only (did not weigh) *" at bounding box center [217, 149] width 108 height 19
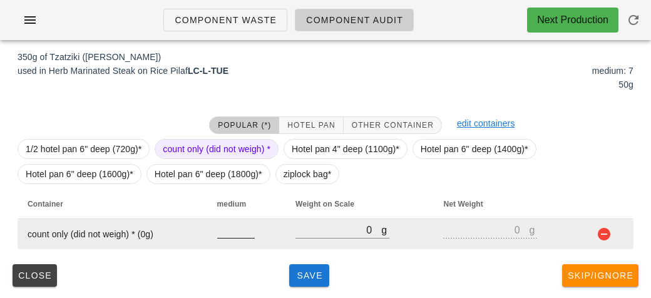
click at [229, 233] on input "number" at bounding box center [236, 230] width 38 height 16
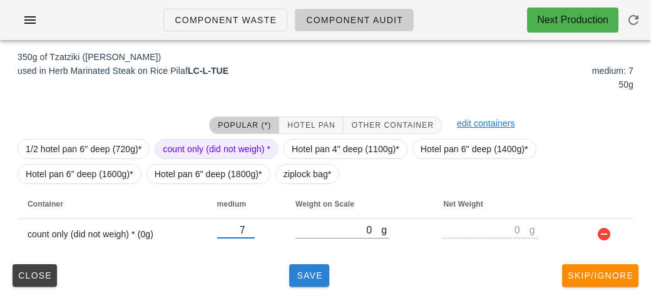
type input "7"
click at [291, 275] on button "Save" at bounding box center [309, 275] width 40 height 23
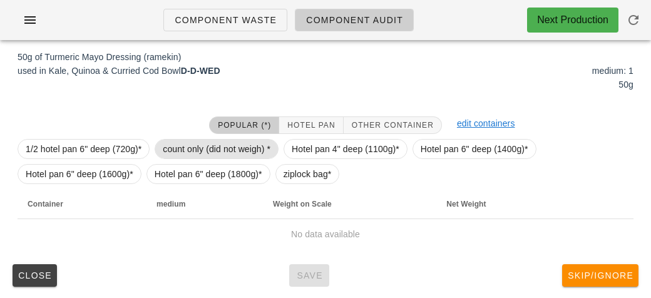
click at [194, 145] on span "count only (did not weigh) *" at bounding box center [217, 149] width 108 height 19
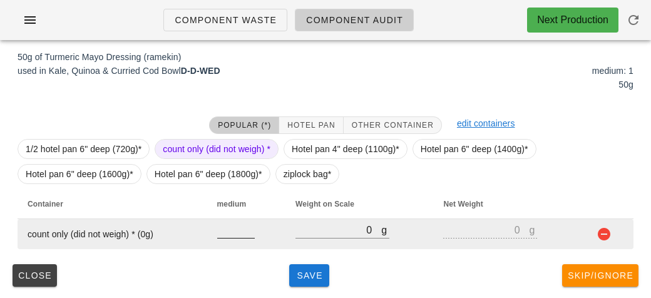
click at [224, 233] on input "number" at bounding box center [236, 230] width 38 height 16
type input "1"
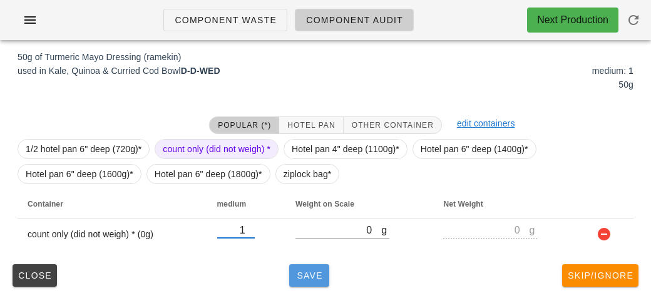
click at [309, 279] on span "Save" at bounding box center [309, 275] width 30 height 10
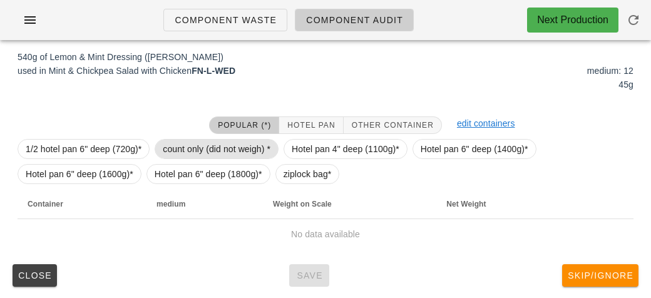
click at [193, 151] on span "count only (did not weigh) *" at bounding box center [217, 149] width 108 height 19
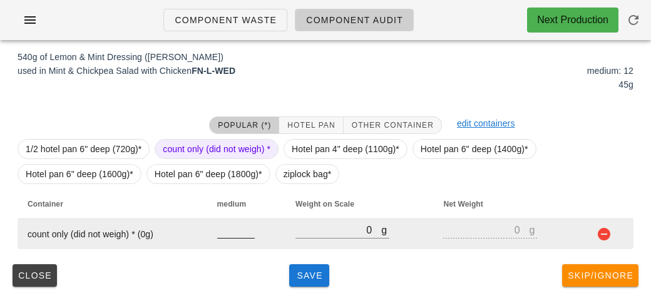
click at [233, 234] on input "number" at bounding box center [236, 230] width 38 height 16
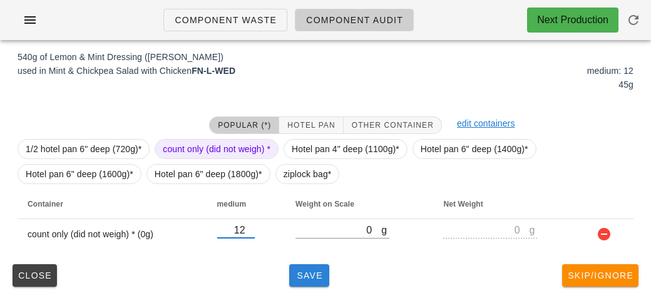
type input "12"
click at [317, 284] on button "Save" at bounding box center [309, 275] width 40 height 23
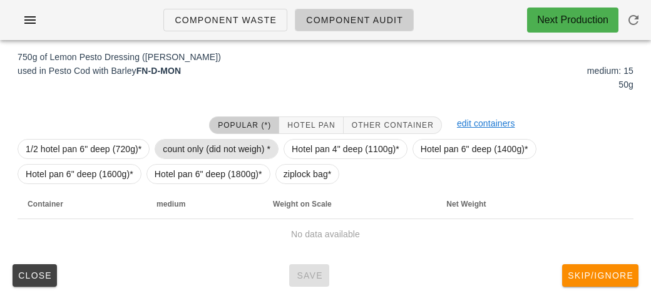
click at [187, 148] on span "count only (did not weigh) *" at bounding box center [217, 149] width 108 height 19
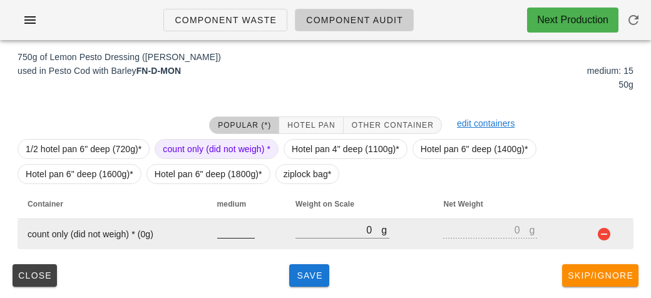
click at [232, 244] on div at bounding box center [236, 244] width 38 height 9
click at [220, 237] on input "number" at bounding box center [236, 230] width 38 height 16
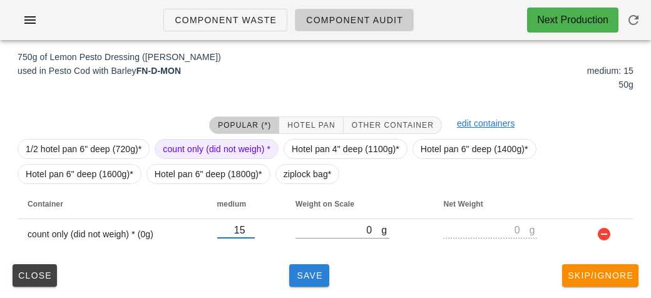
type input "15"
click at [307, 285] on button "Save" at bounding box center [309, 275] width 40 height 23
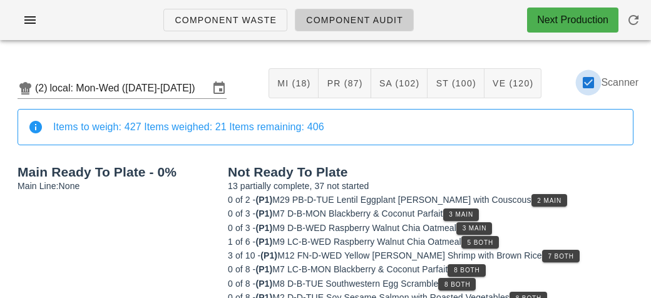
click at [595, 90] on div at bounding box center [588, 82] width 21 height 21
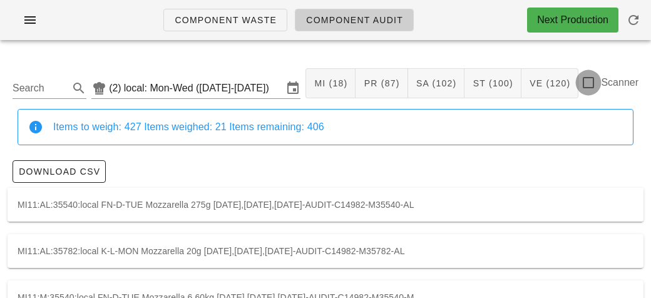
checkbox input "false"
click at [34, 85] on input "Search" at bounding box center [40, 88] width 54 height 20
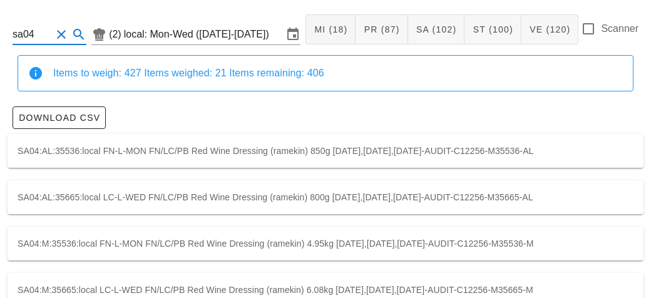
scroll to position [54, 0]
click at [24, 197] on div "SA04:AL:35665:local LC-L-WED FN/LC/PB Red Wine Dressing (ramekin) 800g [DATE],[…" at bounding box center [326, 197] width 636 height 34
type input "SA04:AL:35665:local"
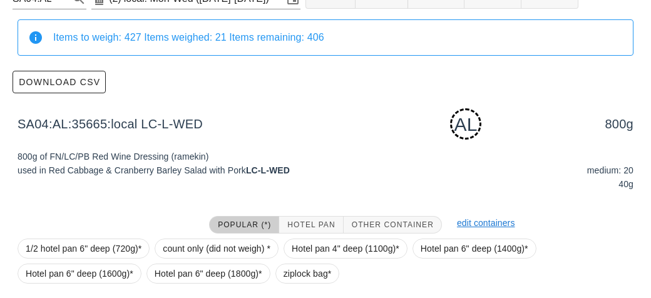
scroll to position [189, 0]
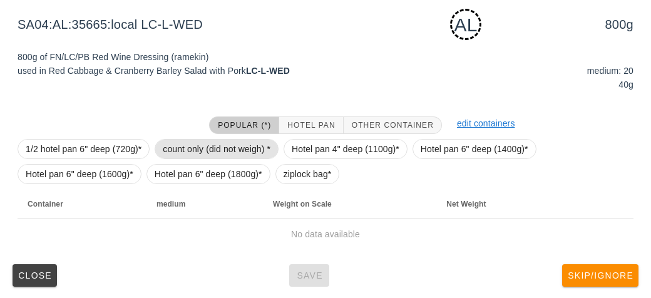
click at [195, 141] on span "count only (did not weigh) *" at bounding box center [217, 149] width 108 height 19
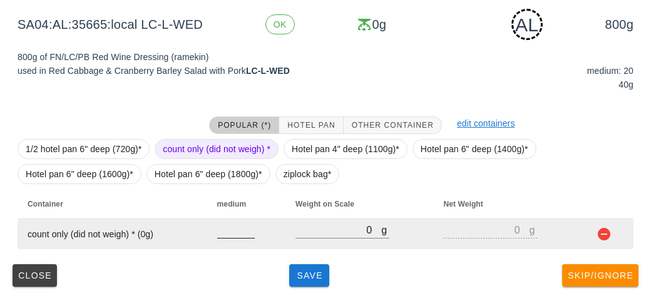
click at [228, 233] on input "number" at bounding box center [236, 230] width 38 height 16
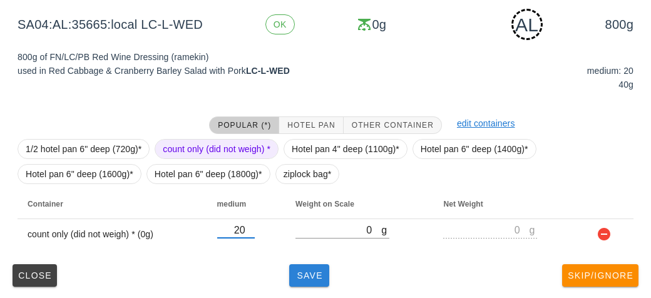
type input "20"
click at [304, 271] on span "Save" at bounding box center [309, 275] width 30 height 10
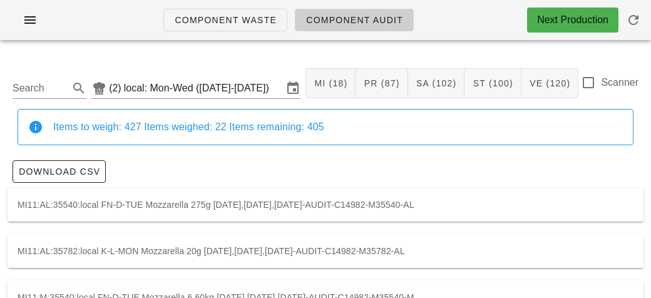
click at [603, 86] on label "Scanner" at bounding box center [620, 82] width 38 height 13
checkbox input "true"
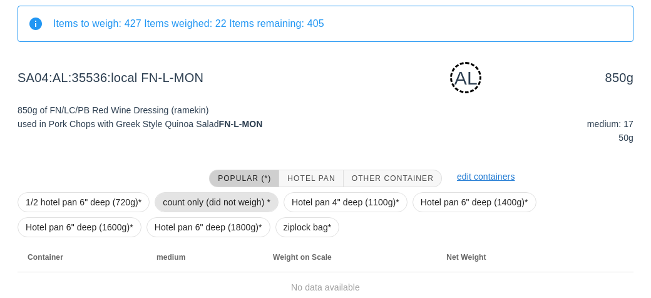
click at [190, 193] on span "count only (did not weigh) *" at bounding box center [217, 202] width 108 height 19
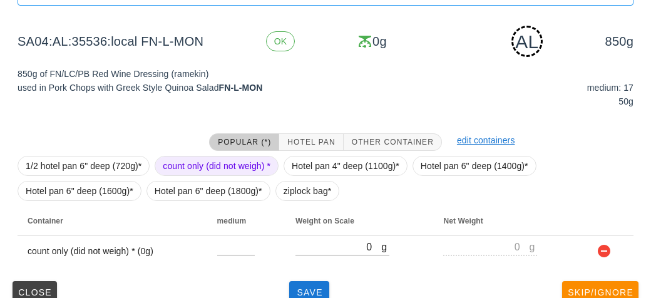
scroll to position [156, 0]
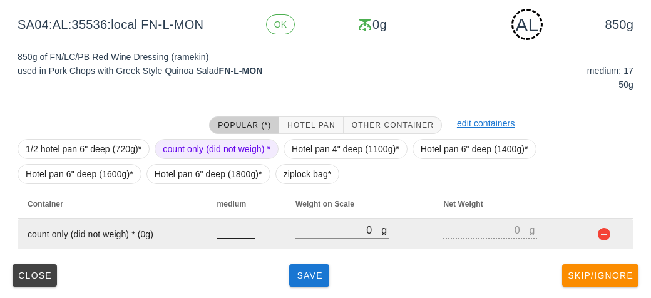
click at [243, 235] on input "number" at bounding box center [236, 230] width 38 height 16
type input "17"
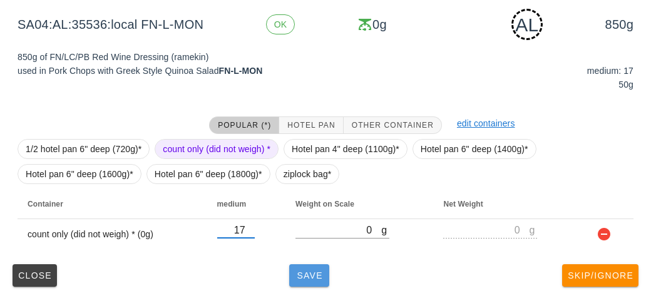
click at [312, 279] on span "Save" at bounding box center [309, 275] width 30 height 10
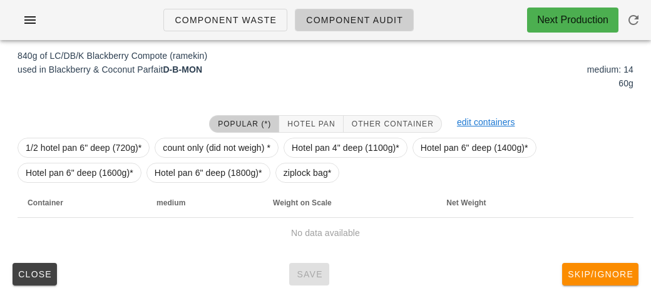
scroll to position [145, 0]
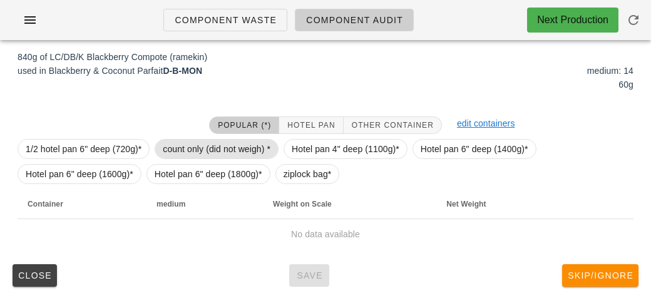
click at [174, 140] on span "count only (did not weigh) *" at bounding box center [217, 149] width 108 height 19
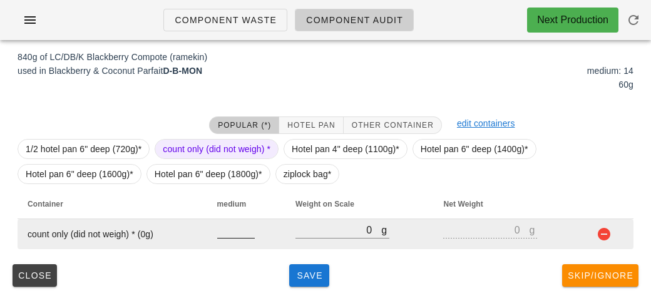
click at [222, 235] on input "number" at bounding box center [236, 230] width 38 height 16
type input "14"
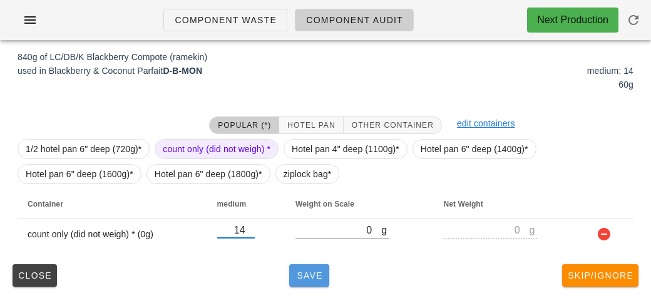
click at [295, 267] on button "Save" at bounding box center [309, 275] width 40 height 23
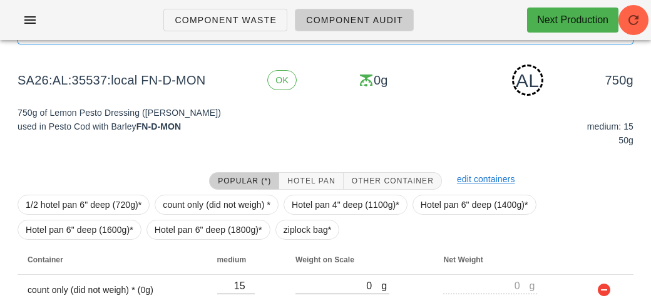
scroll to position [156, 0]
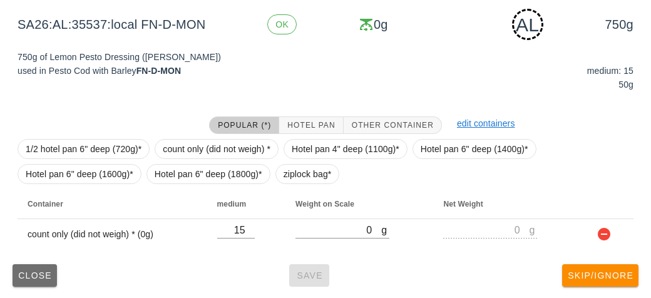
click at [33, 274] on span "Close" at bounding box center [35, 275] width 34 height 10
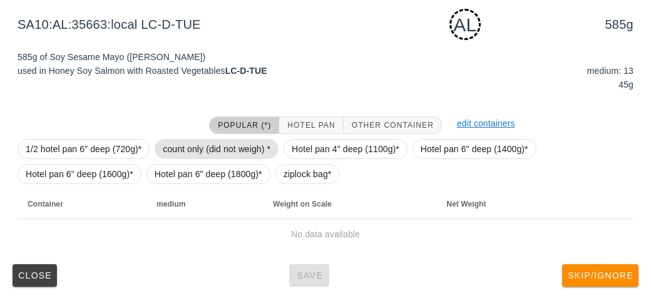
click at [197, 145] on span "count only (did not weigh) *" at bounding box center [217, 149] width 108 height 19
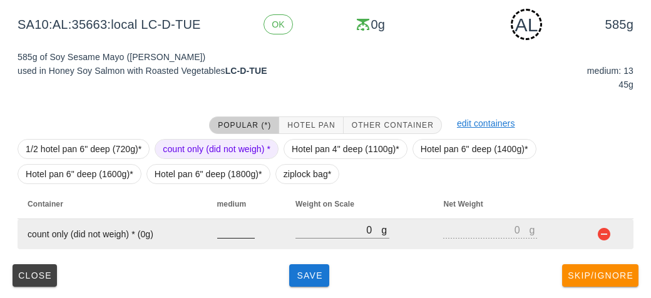
click at [225, 245] on div at bounding box center [236, 244] width 38 height 9
click at [231, 233] on input "number" at bounding box center [236, 230] width 38 height 16
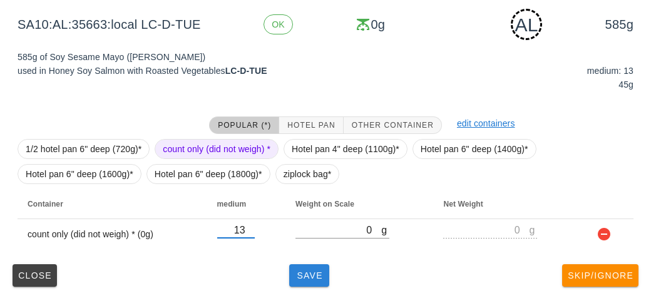
type input "13"
click at [309, 270] on span "Save" at bounding box center [309, 275] width 30 height 10
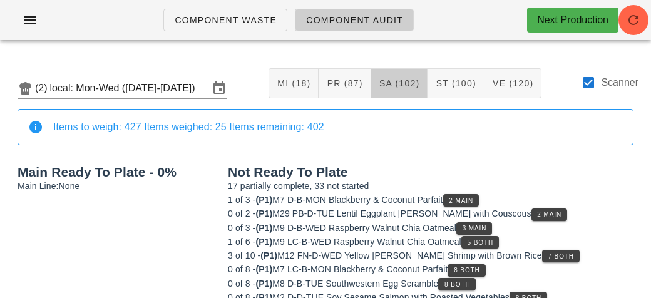
click at [392, 81] on span "SA (102)" at bounding box center [399, 83] width 41 height 10
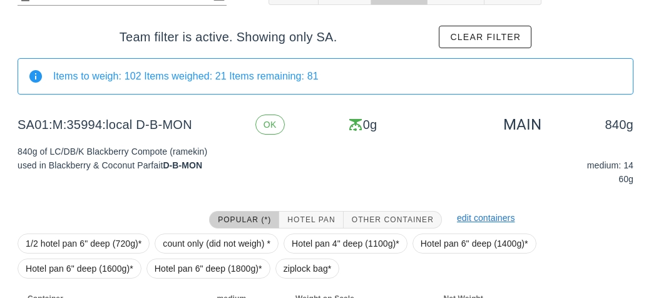
scroll to position [188, 0]
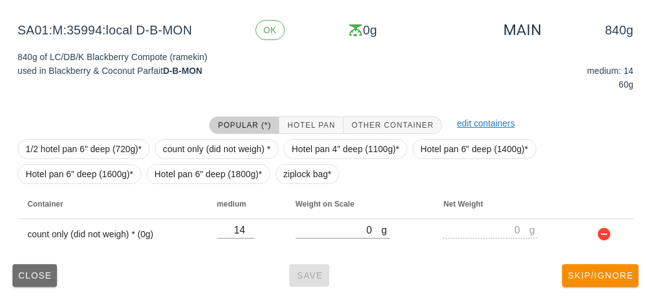
click at [20, 271] on span "Close" at bounding box center [35, 275] width 34 height 10
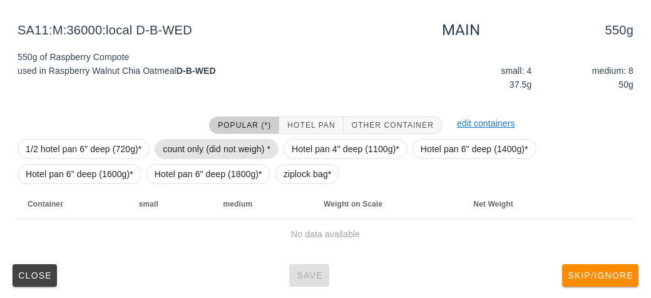
click at [187, 140] on span "count only (did not weigh) *" at bounding box center [217, 149] width 108 height 19
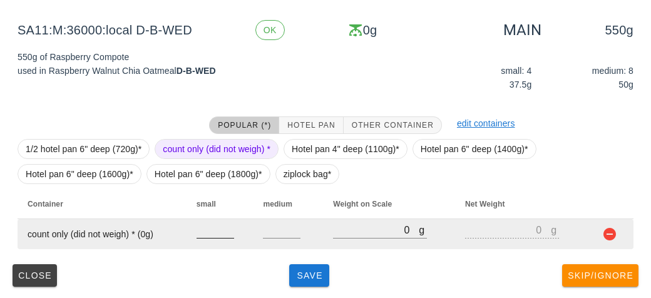
click at [205, 228] on input "number" at bounding box center [216, 230] width 38 height 16
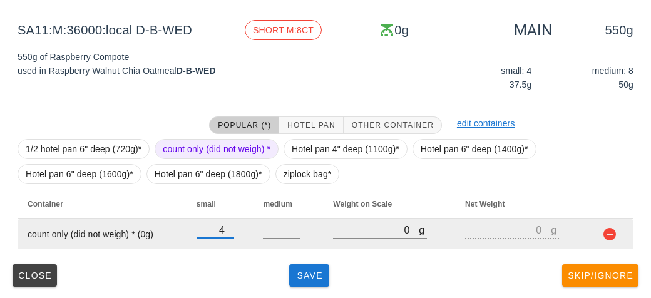
type input "4"
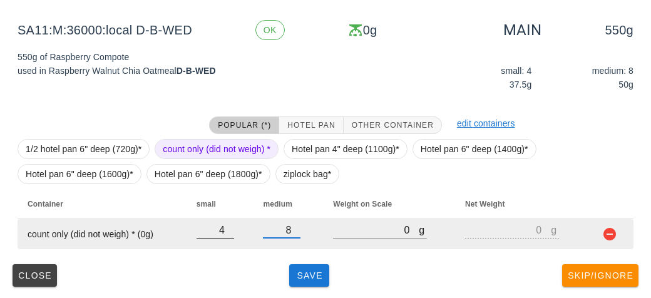
type input "8"
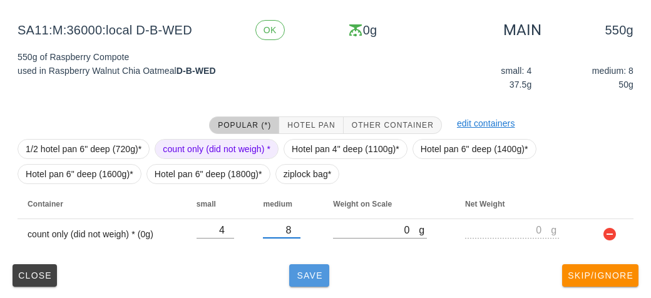
click at [311, 272] on span "Save" at bounding box center [309, 275] width 30 height 10
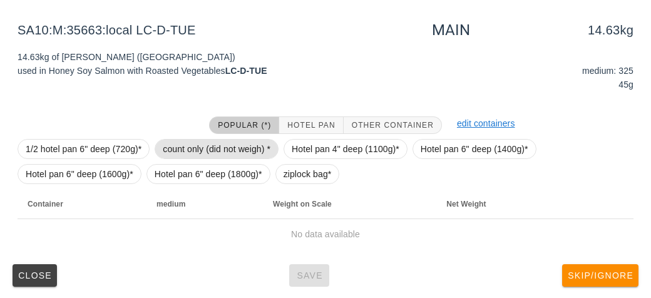
click at [203, 148] on span "count only (did not weigh) *" at bounding box center [217, 149] width 108 height 19
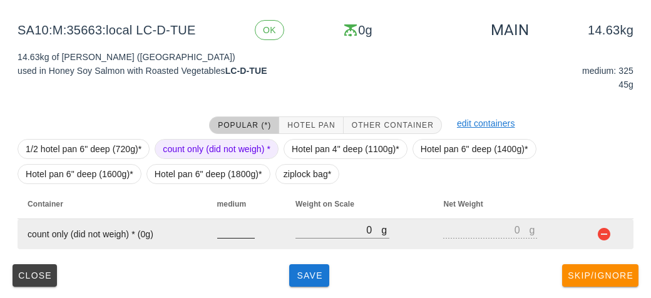
click at [237, 233] on input "number" at bounding box center [236, 230] width 38 height 16
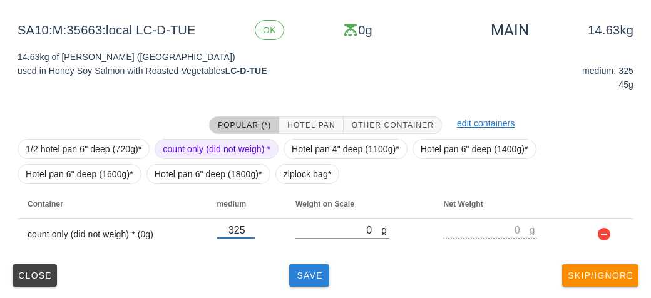
type input "325"
click at [292, 284] on button "Save" at bounding box center [309, 275] width 40 height 23
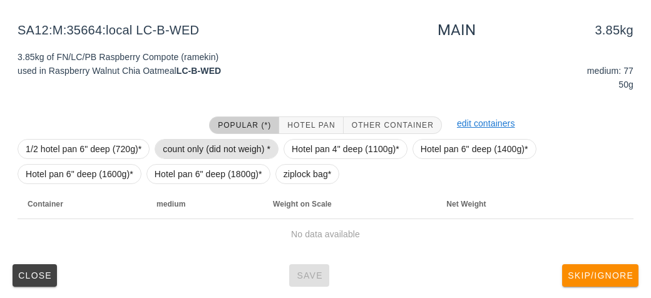
click at [182, 152] on span "count only (did not weigh) *" at bounding box center [217, 149] width 108 height 19
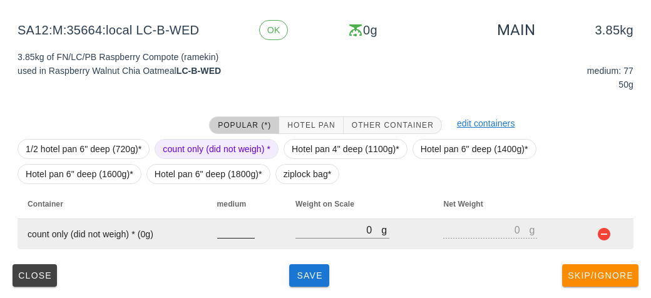
click at [222, 235] on input "number" at bounding box center [236, 230] width 38 height 16
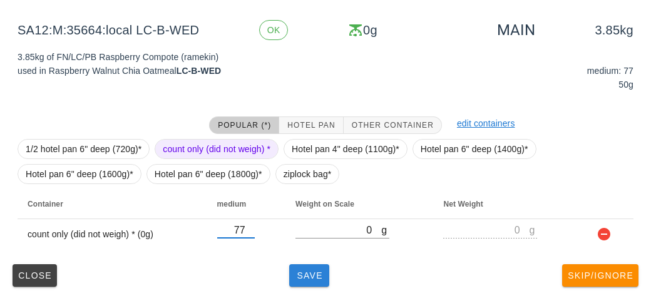
type input "77"
click at [301, 282] on button "Save" at bounding box center [309, 275] width 40 height 23
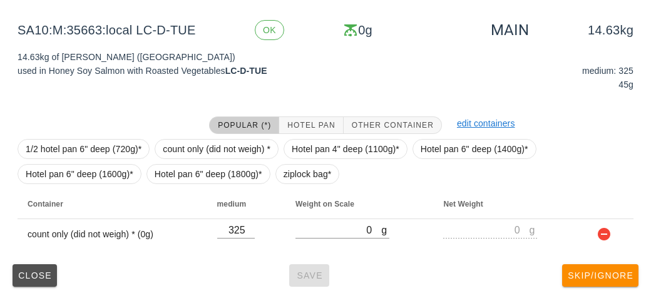
click at [19, 275] on span "Close" at bounding box center [35, 275] width 34 height 10
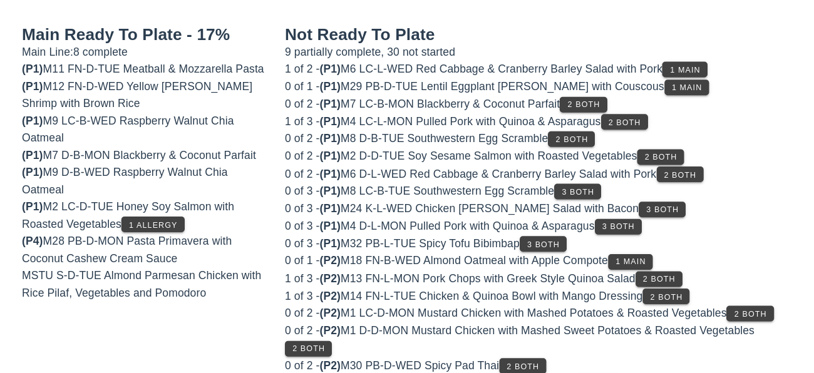
scroll to position [113, 0]
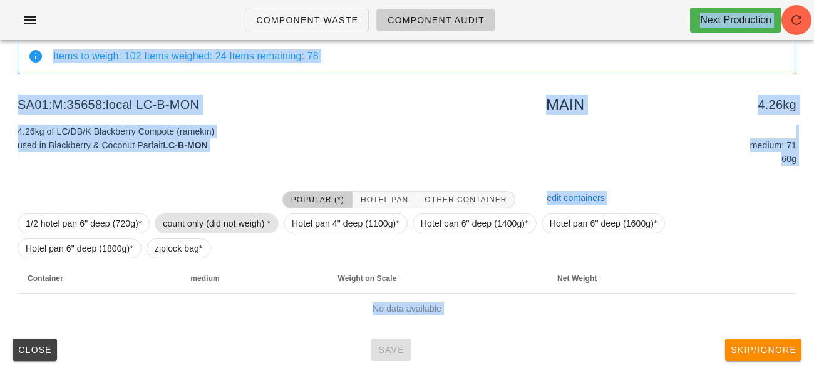
click at [215, 230] on span "count only (did not weigh) *" at bounding box center [217, 223] width 108 height 19
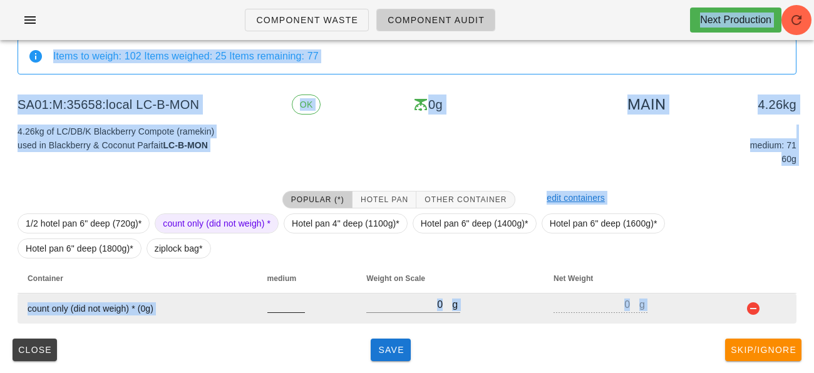
click at [269, 297] on input "number" at bounding box center [286, 304] width 38 height 16
click at [281, 297] on input "number" at bounding box center [286, 304] width 38 height 16
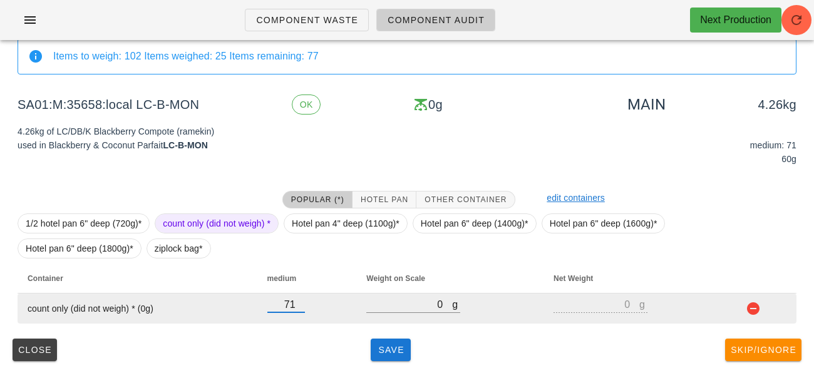
type input "71"
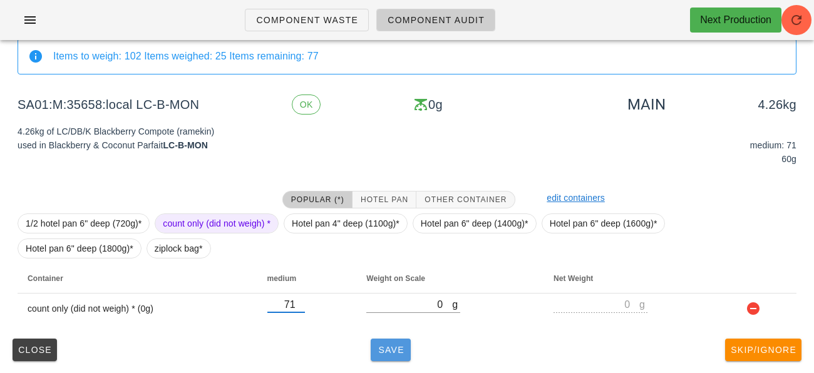
click at [379, 297] on button "Save" at bounding box center [391, 350] width 40 height 23
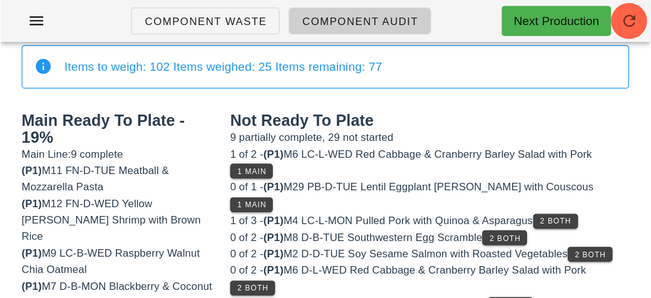
scroll to position [113, 0]
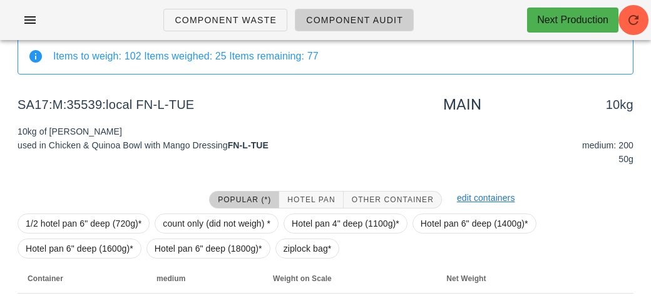
scroll to position [188, 0]
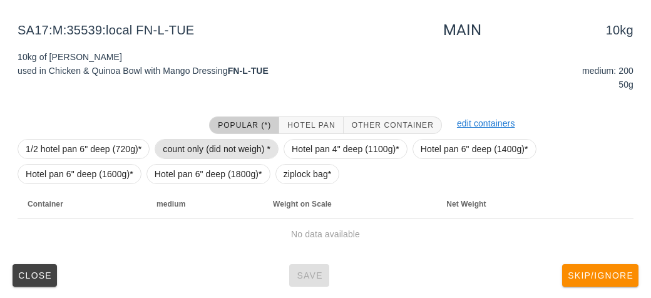
click at [176, 146] on span "count only (did not weigh) *" at bounding box center [217, 149] width 108 height 19
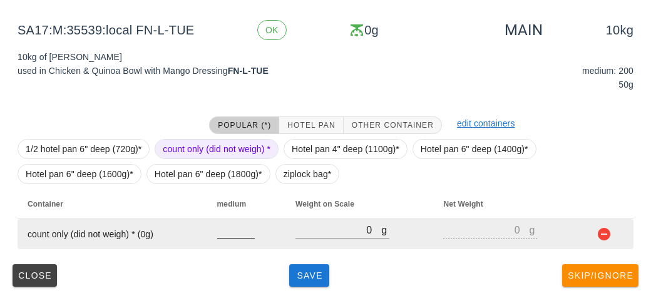
click at [225, 233] on input "number" at bounding box center [236, 230] width 38 height 16
type input "200"
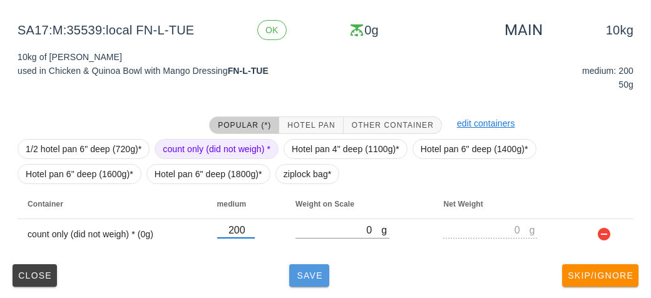
click at [305, 285] on button "Save" at bounding box center [309, 275] width 40 height 23
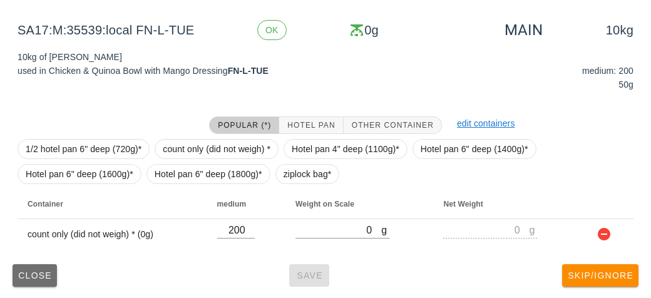
click at [19, 270] on span "Close" at bounding box center [35, 275] width 34 height 10
click at [28, 274] on span "Close" at bounding box center [35, 275] width 34 height 10
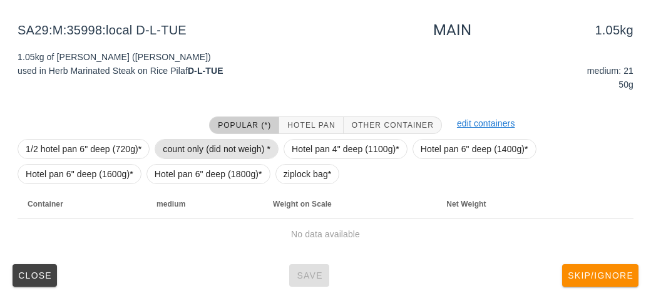
click at [194, 144] on span "count only (did not weigh) *" at bounding box center [217, 149] width 108 height 19
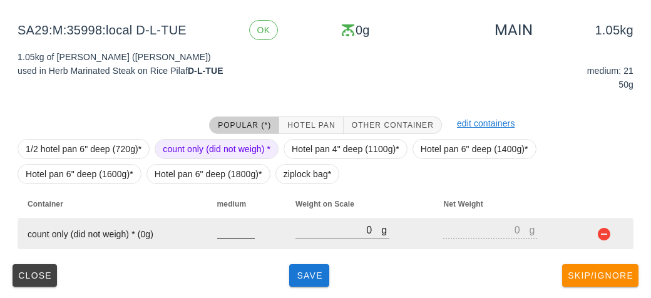
click at [240, 233] on input "number" at bounding box center [236, 230] width 38 height 16
type input "21"
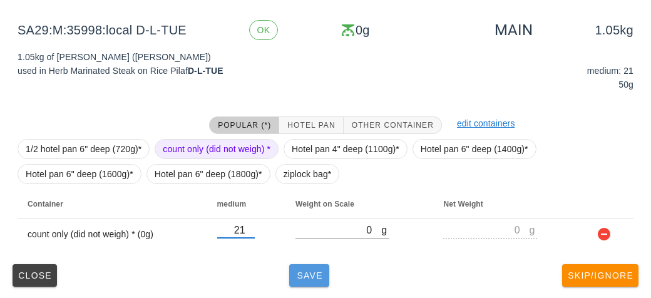
click at [301, 280] on button "Save" at bounding box center [309, 275] width 40 height 23
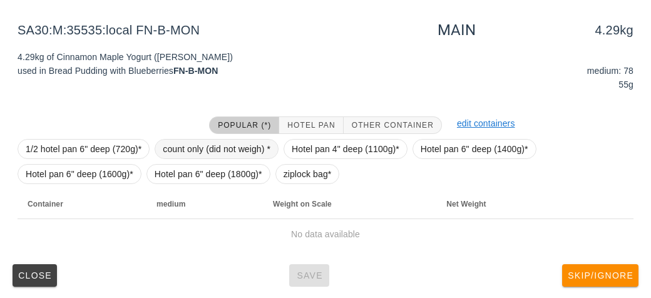
click at [180, 139] on span "count only (did not weigh) *" at bounding box center [217, 149] width 124 height 20
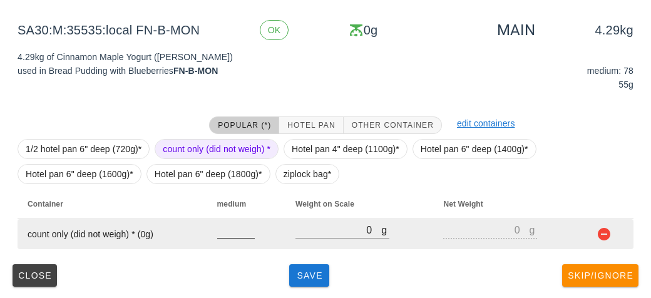
click at [240, 232] on input "number" at bounding box center [236, 230] width 38 height 16
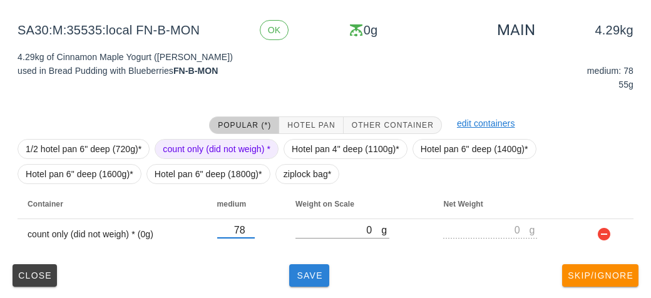
type input "78"
click at [318, 267] on button "Save" at bounding box center [309, 275] width 40 height 23
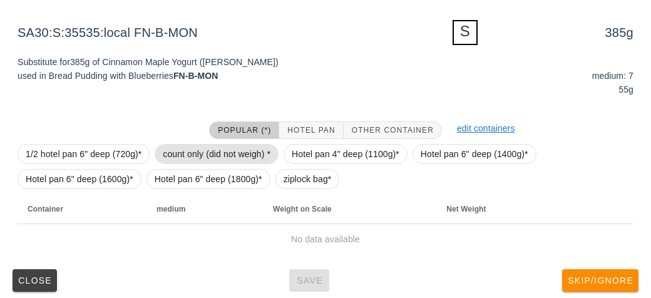
click at [190, 149] on span "count only (did not weigh) *" at bounding box center [217, 154] width 108 height 19
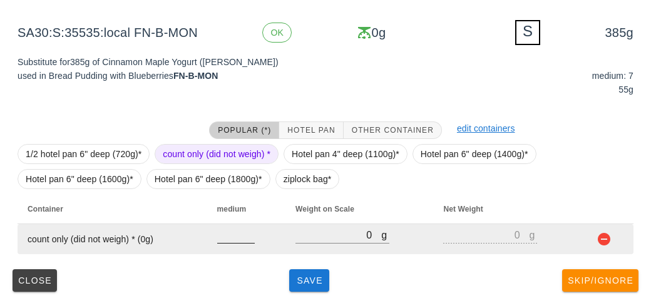
click at [234, 242] on div at bounding box center [236, 235] width 38 height 16
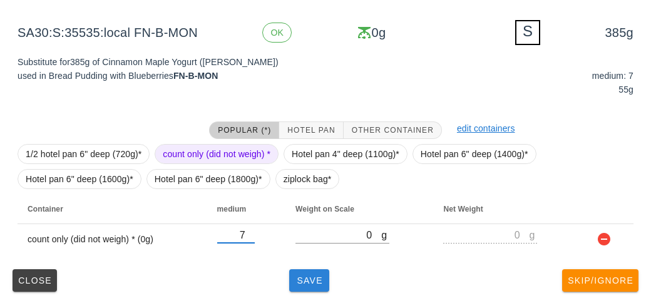
type input "7"
click at [307, 282] on span "Save" at bounding box center [309, 280] width 30 height 10
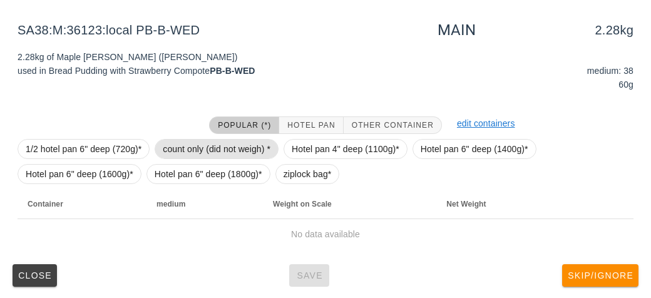
click at [178, 140] on span "count only (did not weigh) *" at bounding box center [217, 149] width 108 height 19
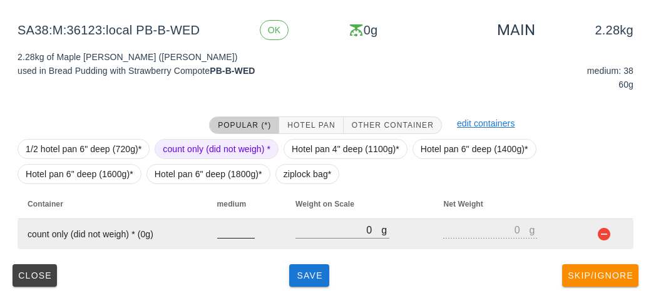
click at [227, 233] on input "number" at bounding box center [236, 230] width 38 height 16
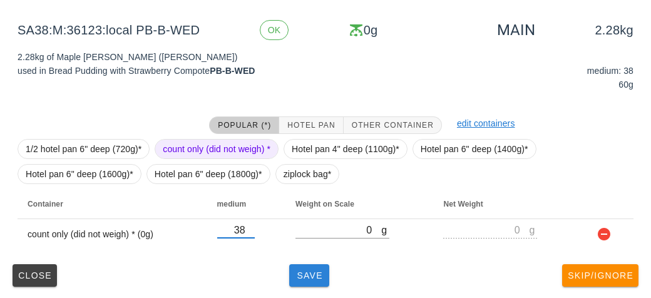
type input "38"
click at [305, 274] on span "Save" at bounding box center [309, 275] width 30 height 10
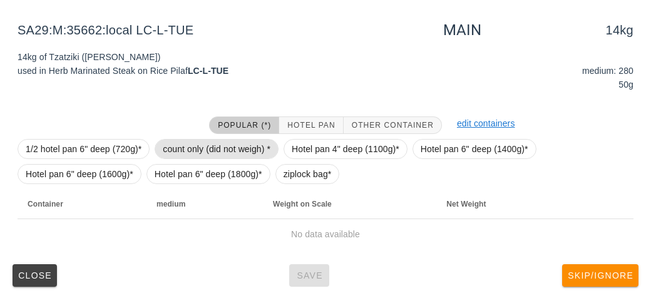
click at [199, 146] on span "count only (did not weigh) *" at bounding box center [217, 149] width 108 height 19
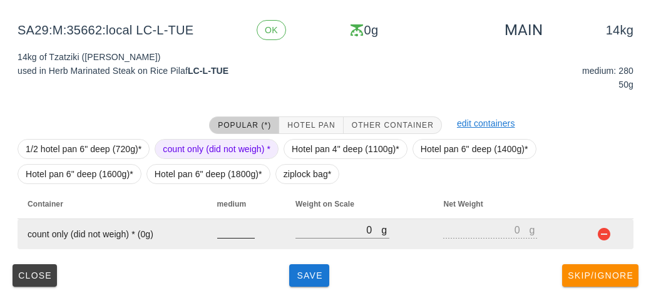
click at [228, 233] on input "number" at bounding box center [236, 230] width 38 height 16
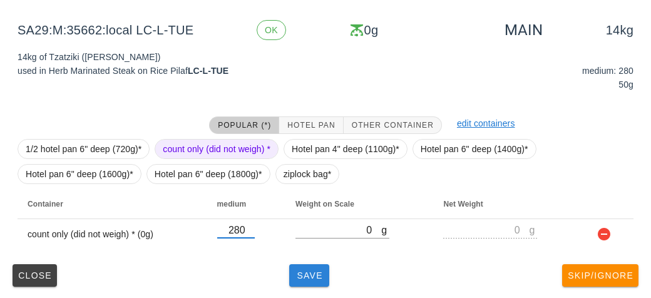
type input "280"
click at [329, 284] on button "Save" at bounding box center [309, 275] width 40 height 23
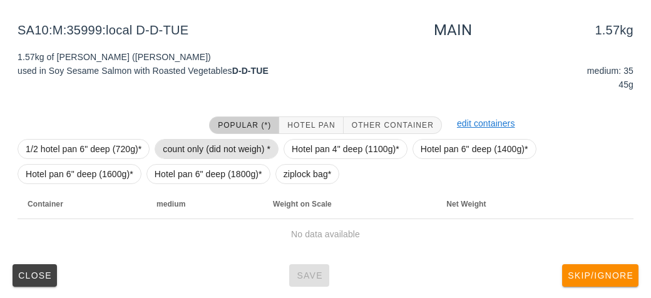
click at [178, 146] on span "count only (did not weigh) *" at bounding box center [217, 149] width 108 height 19
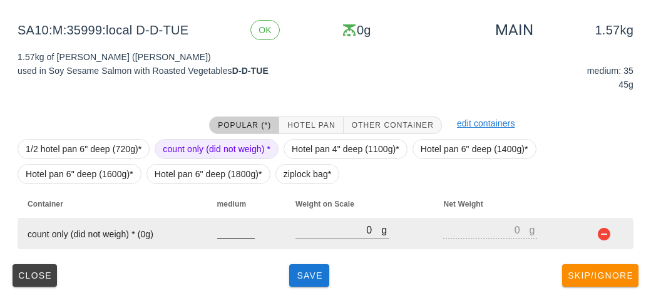
click at [220, 232] on input "number" at bounding box center [236, 230] width 38 height 16
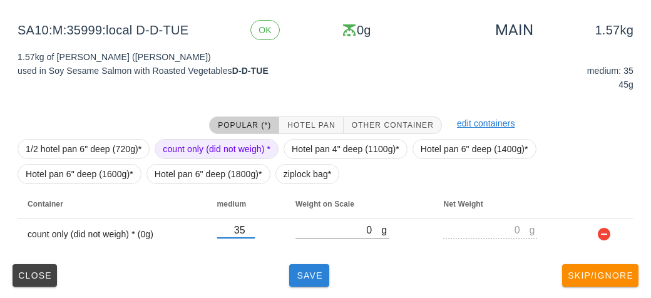
type input "35"
click at [310, 282] on button "Save" at bounding box center [309, 275] width 40 height 23
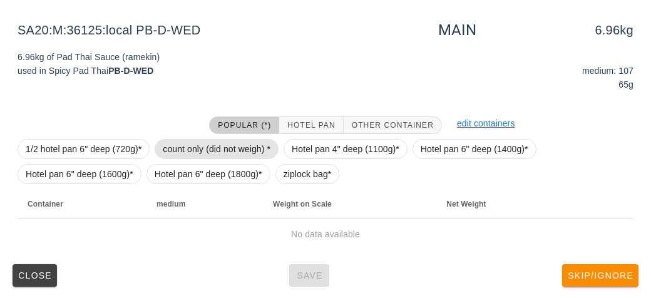
click at [172, 143] on span "count only (did not weigh) *" at bounding box center [217, 149] width 108 height 19
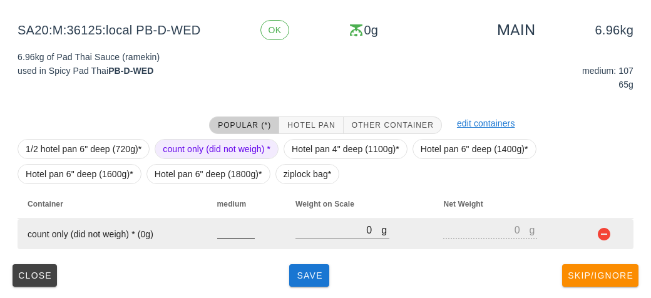
click at [227, 234] on input "number" at bounding box center [236, 230] width 38 height 16
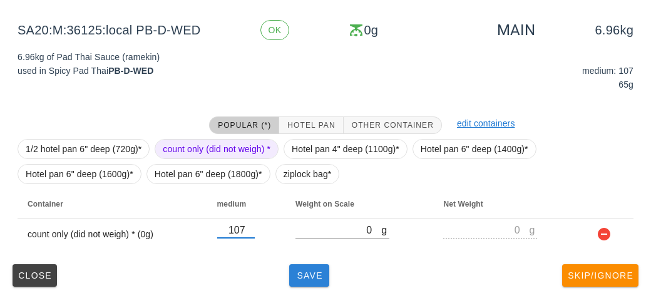
type input "107"
click at [303, 279] on span "Save" at bounding box center [309, 275] width 30 height 10
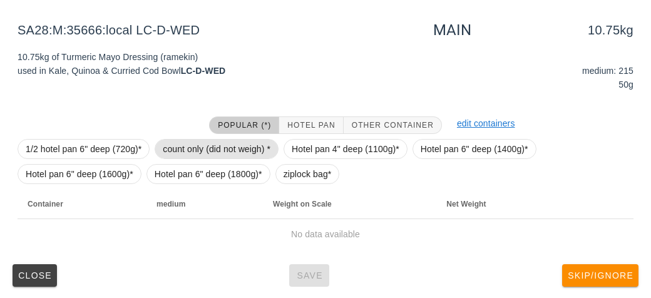
click at [175, 152] on span "count only (did not weigh) *" at bounding box center [217, 149] width 108 height 19
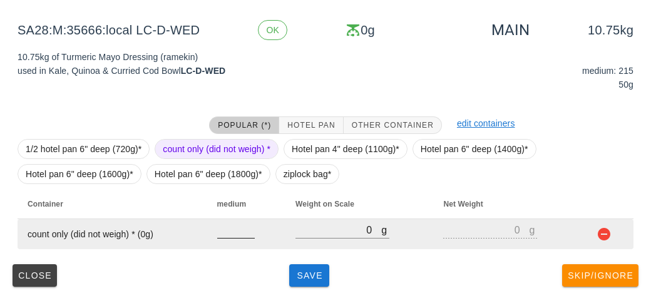
click at [231, 235] on input "number" at bounding box center [236, 230] width 38 height 16
type input "215"
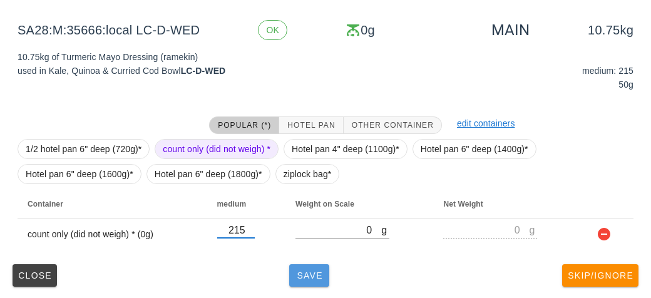
click at [305, 283] on button "Save" at bounding box center [309, 275] width 40 height 23
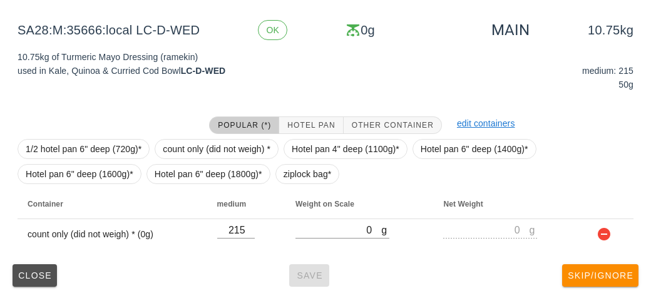
click at [36, 274] on span "Close" at bounding box center [35, 275] width 34 height 10
click at [31, 284] on button "Close" at bounding box center [35, 275] width 44 height 23
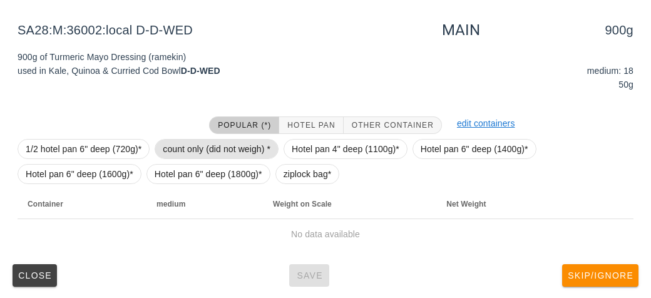
click at [168, 148] on span "count only (did not weigh) *" at bounding box center [217, 149] width 108 height 19
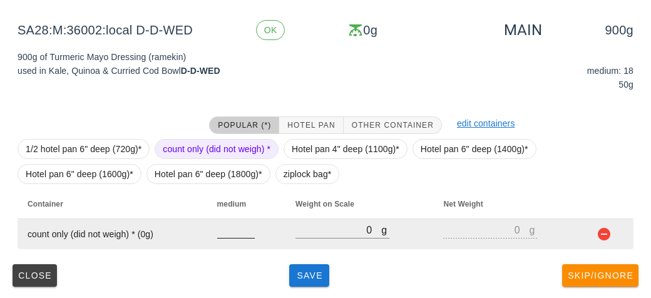
click at [224, 231] on input "number" at bounding box center [236, 230] width 38 height 16
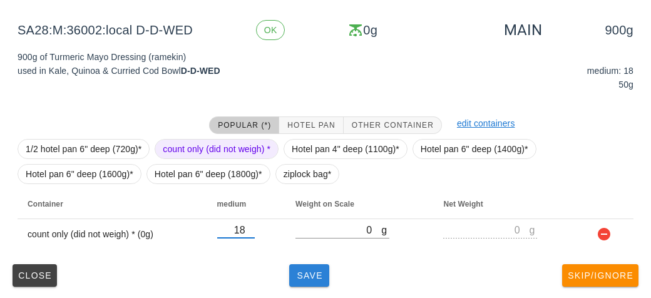
type input "18"
click at [305, 272] on span "Save" at bounding box center [309, 275] width 30 height 10
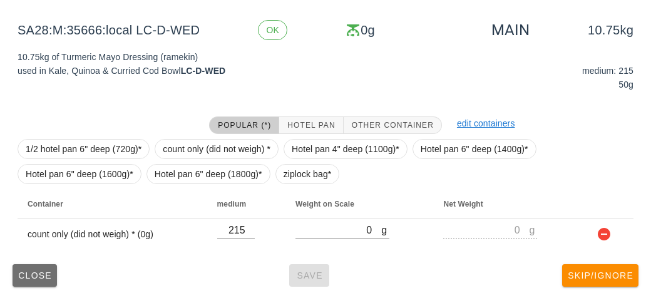
click at [33, 274] on span "Close" at bounding box center [35, 275] width 34 height 10
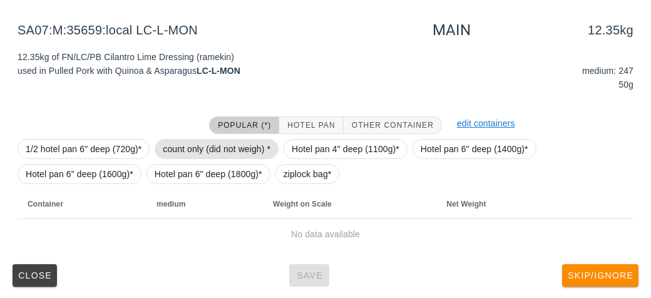
click at [200, 142] on span "count only (did not weigh) *" at bounding box center [217, 149] width 108 height 19
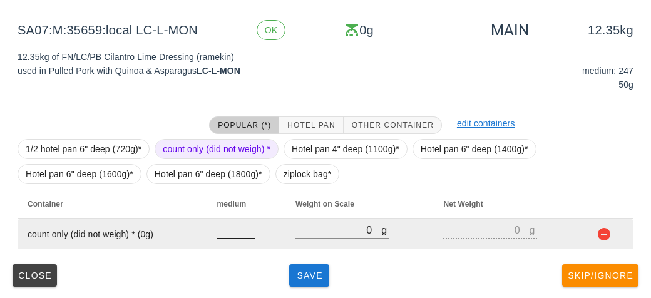
click at [230, 228] on input "number" at bounding box center [236, 230] width 38 height 16
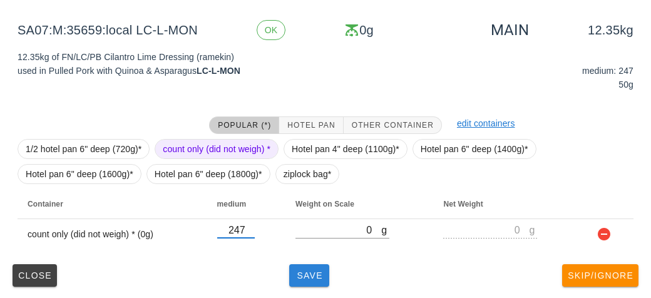
type input "247"
click at [305, 285] on button "Save" at bounding box center [309, 275] width 40 height 23
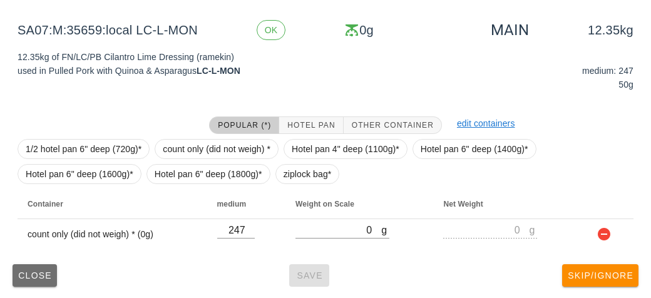
click at [23, 275] on span "Close" at bounding box center [35, 275] width 34 height 10
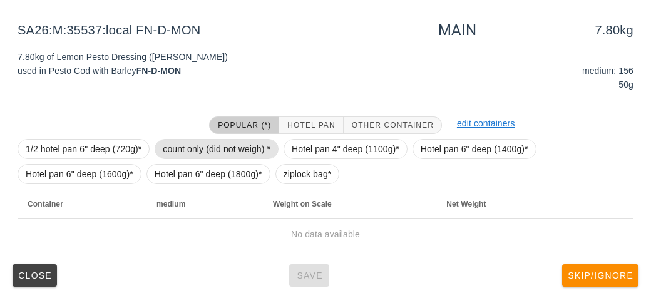
click at [198, 145] on span "count only (did not weigh) *" at bounding box center [217, 149] width 108 height 19
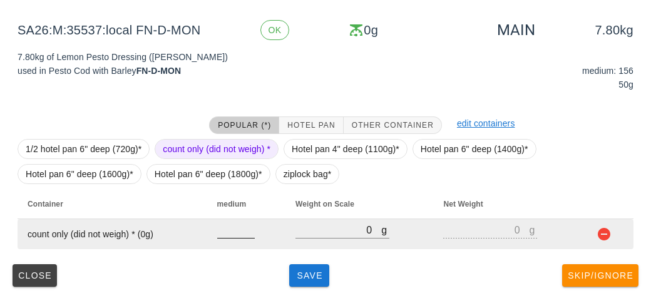
click at [228, 228] on input "number" at bounding box center [236, 230] width 38 height 16
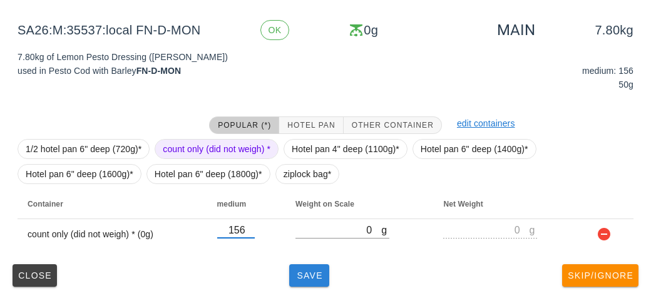
type input "156"
click at [295, 279] on span "Save" at bounding box center [309, 275] width 30 height 10
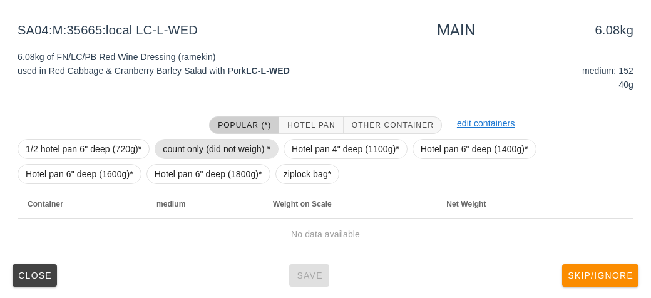
click at [200, 141] on span "count only (did not weigh) *" at bounding box center [217, 149] width 108 height 19
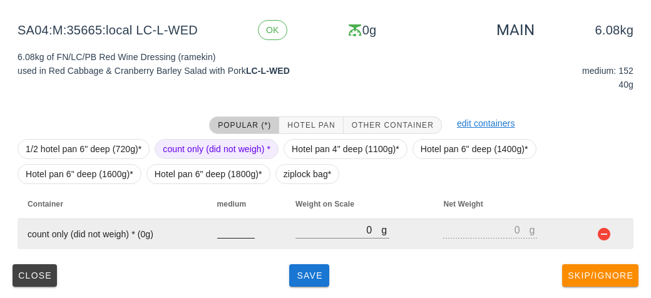
click at [221, 227] on input "number" at bounding box center [236, 230] width 38 height 16
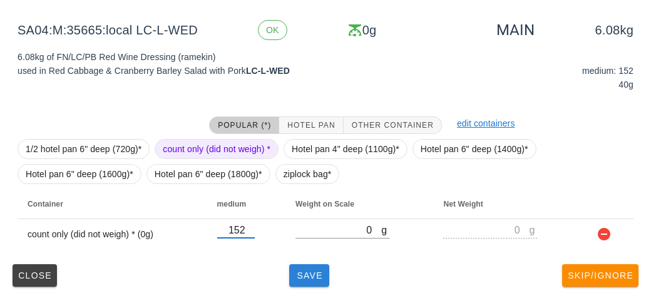
type input "152"
click at [309, 275] on span "Save" at bounding box center [309, 275] width 30 height 10
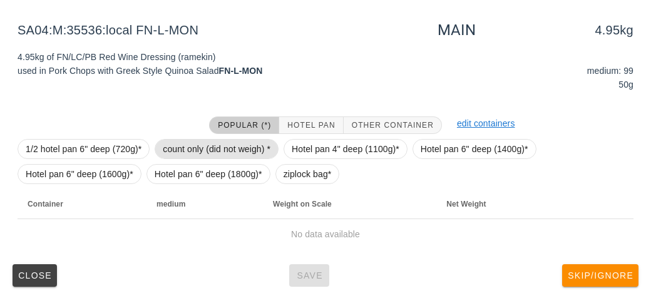
click at [239, 153] on span "count only (did not weigh) *" at bounding box center [217, 149] width 108 height 19
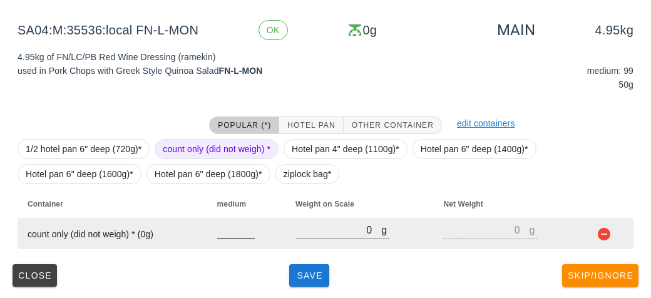
click at [233, 232] on input "number" at bounding box center [236, 230] width 38 height 16
type input "99"
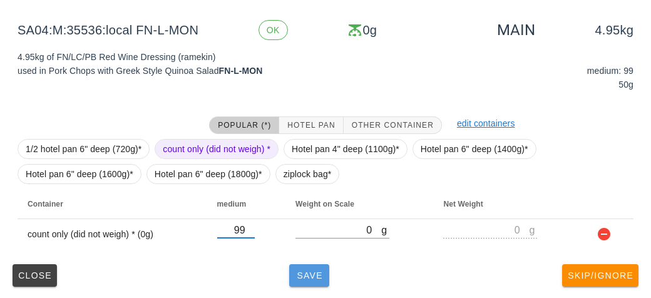
click at [299, 270] on span "Save" at bounding box center [309, 275] width 30 height 10
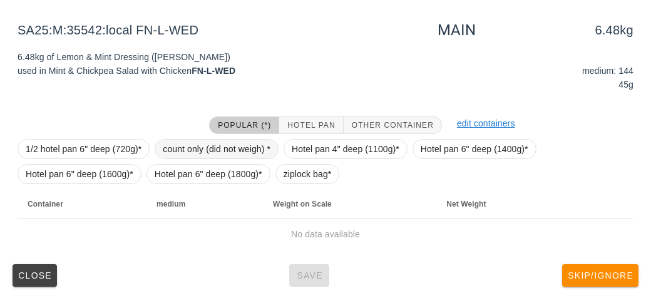
click at [218, 146] on span "count only (did not weigh) *" at bounding box center [217, 149] width 108 height 19
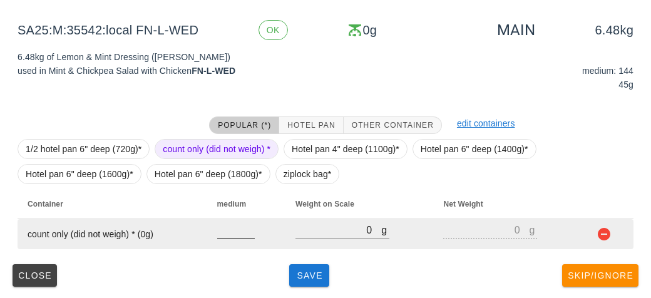
click at [230, 233] on input "number" at bounding box center [236, 230] width 38 height 16
type input "144"
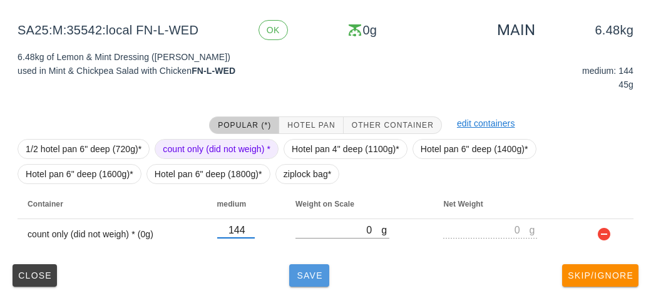
click at [308, 285] on button "Save" at bounding box center [309, 275] width 40 height 23
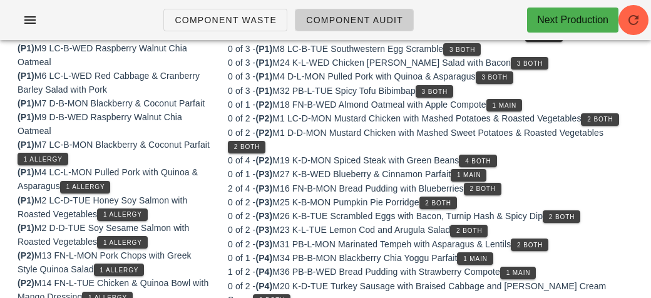
scroll to position [233, 0]
